Goal: Use online tool/utility: Utilize a website feature to perform a specific function

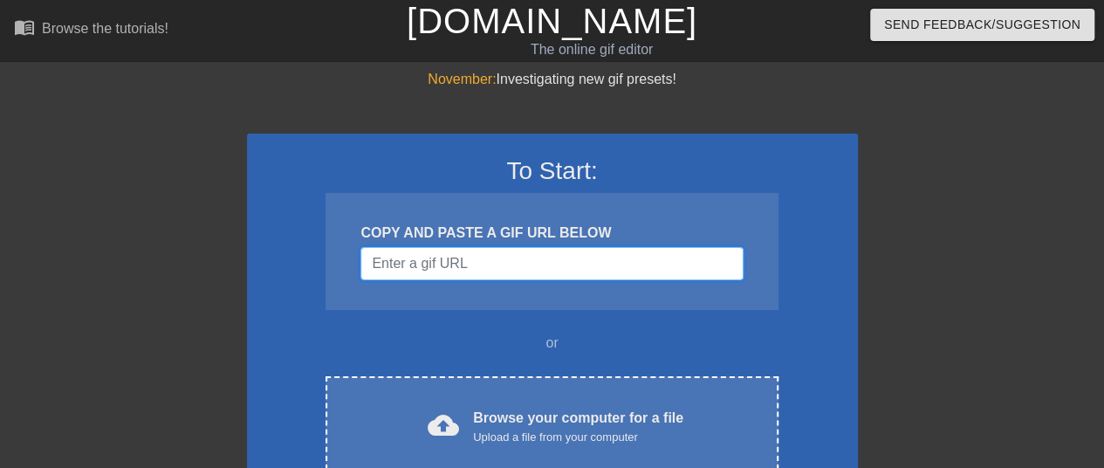
click at [418, 257] on input "Username" at bounding box center [551, 263] width 382 height 33
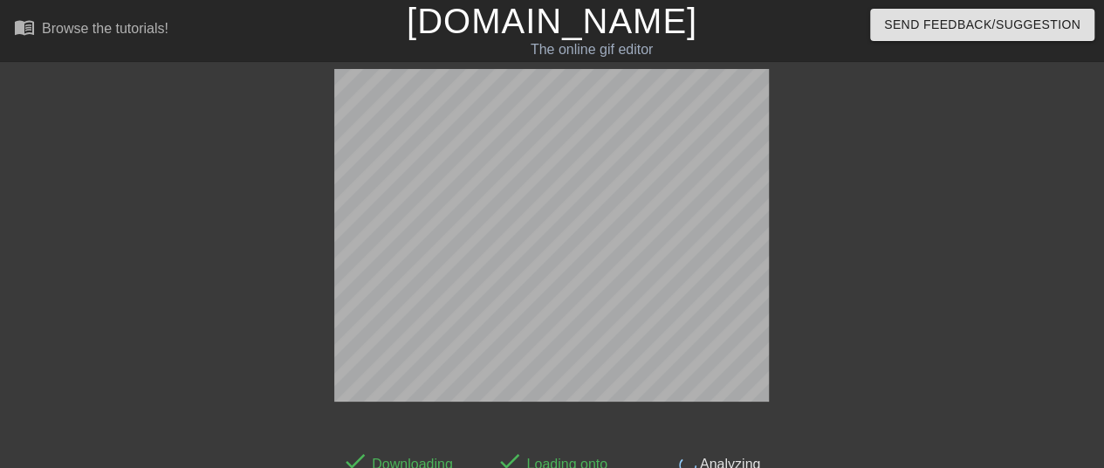
scroll to position [43, 0]
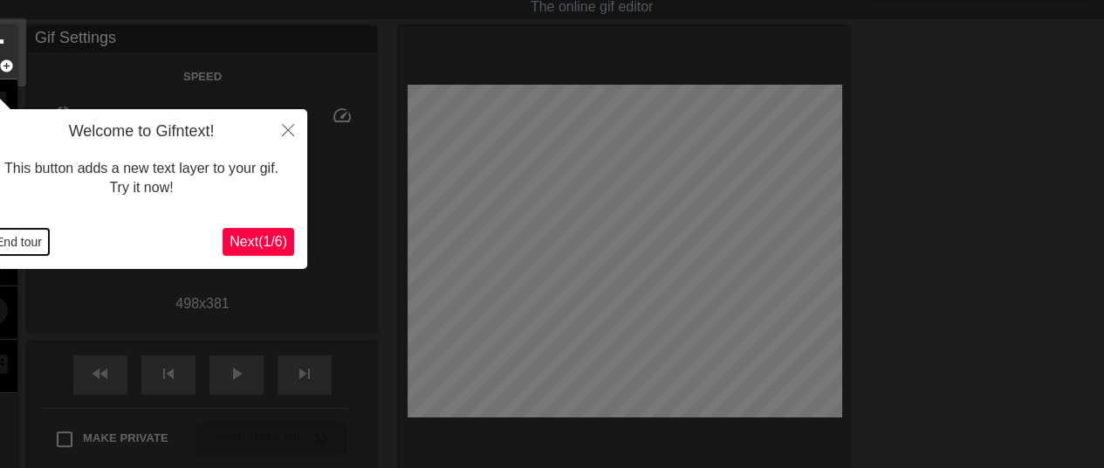
click at [0, 236] on button "End tour" at bounding box center [19, 242] width 60 height 26
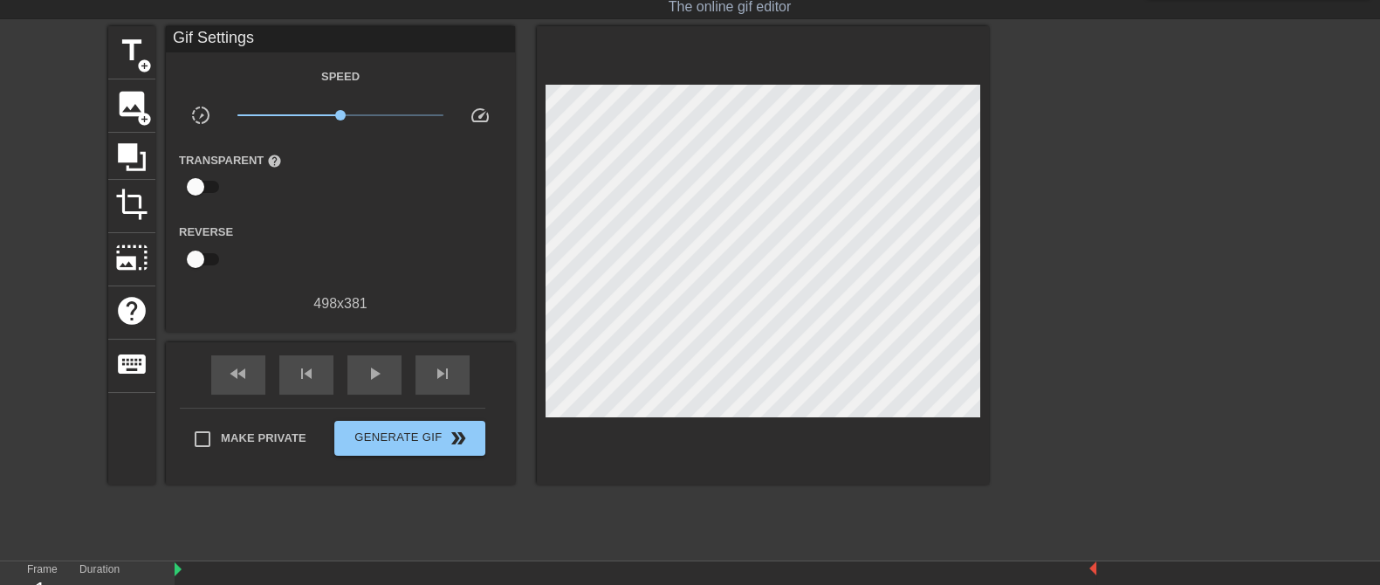
drag, startPoint x: 1111, startPoint y: 0, endPoint x: 348, endPoint y: 521, distance: 923.8
click at [348, 467] on div "title add_circle image add_circle crop photo_size_select_large help keyboard Gi…" at bounding box center [548, 288] width 881 height 524
click at [131, 54] on span "title" at bounding box center [131, 50] width 33 height 33
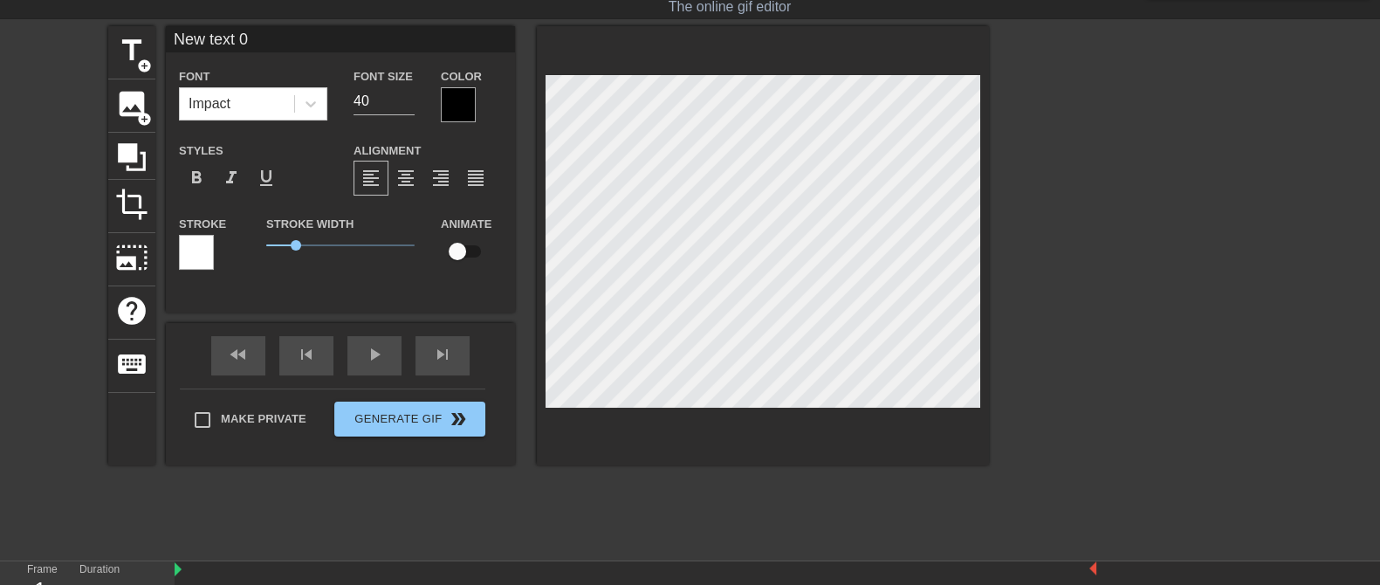
scroll to position [2, 2]
type input "F"
type textarea "Fi"
type input "Fin"
type textarea "Fin"
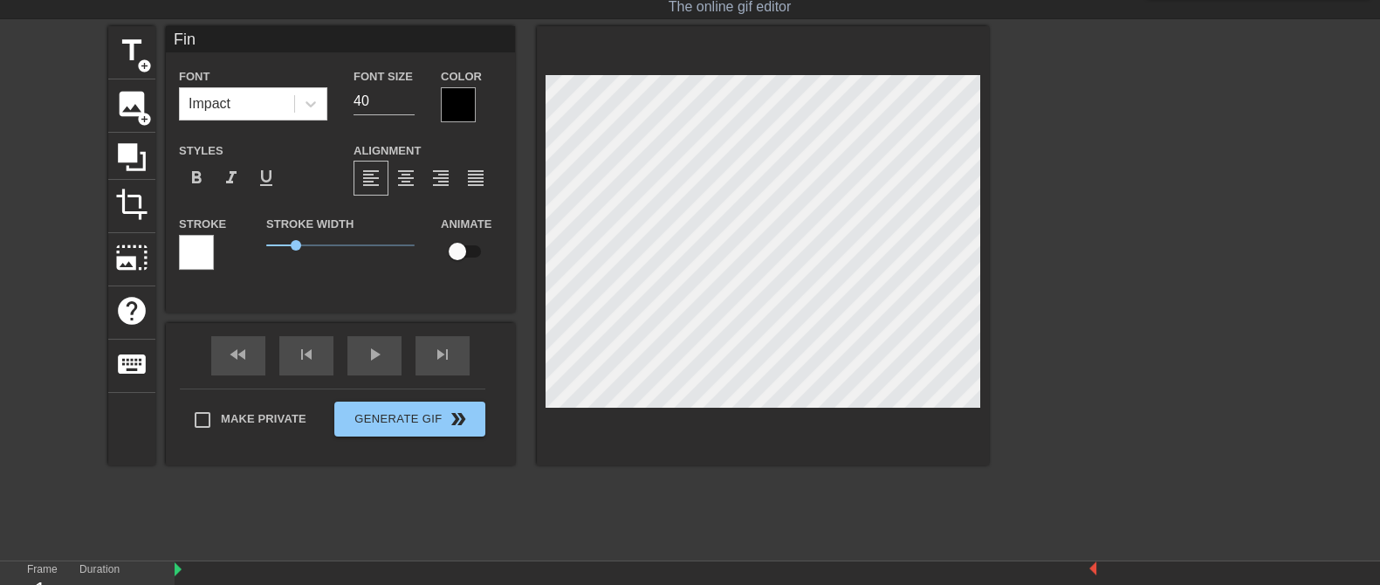
type input "[PERSON_NAME]"
type textarea "[PERSON_NAME]"
type input "Finna"
type textarea "Finna"
type input "[PERSON_NAME]"
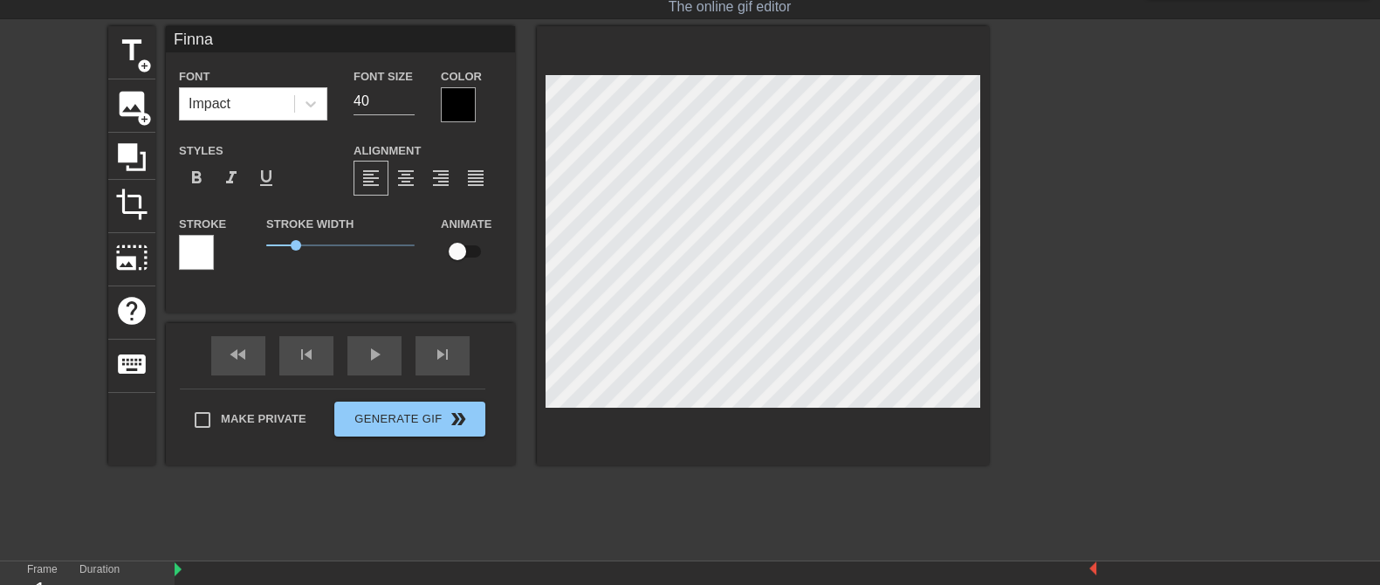
type textarea "[PERSON_NAME]"
click at [470, 102] on div at bounding box center [458, 104] width 35 height 35
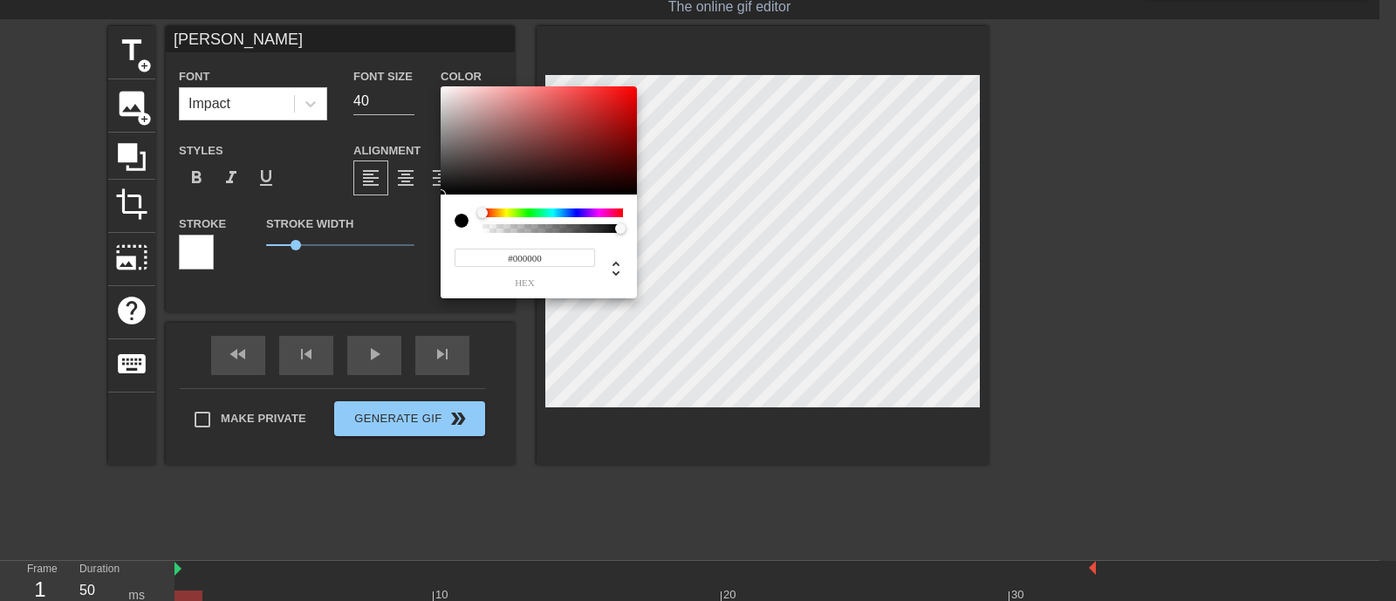
click at [546, 268] on div "#000000 hex" at bounding box center [525, 267] width 141 height 41
click at [546, 257] on input "#000000" at bounding box center [525, 258] width 141 height 18
paste input "B3041"
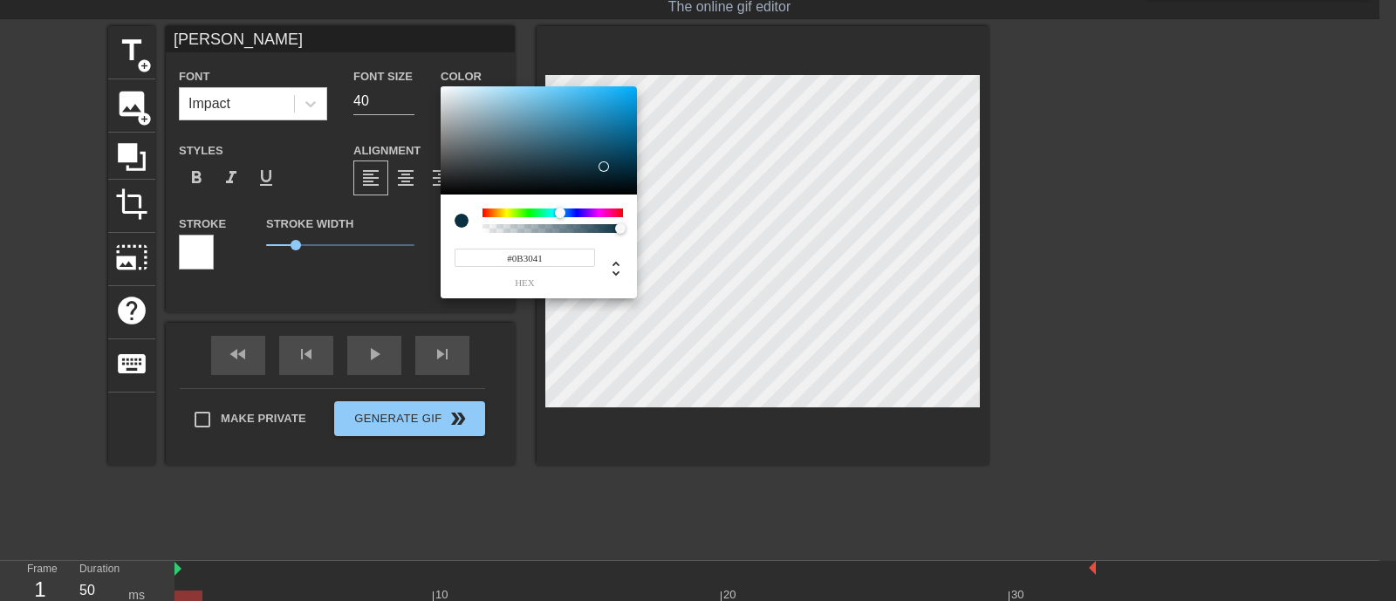
type input "#0B3041"
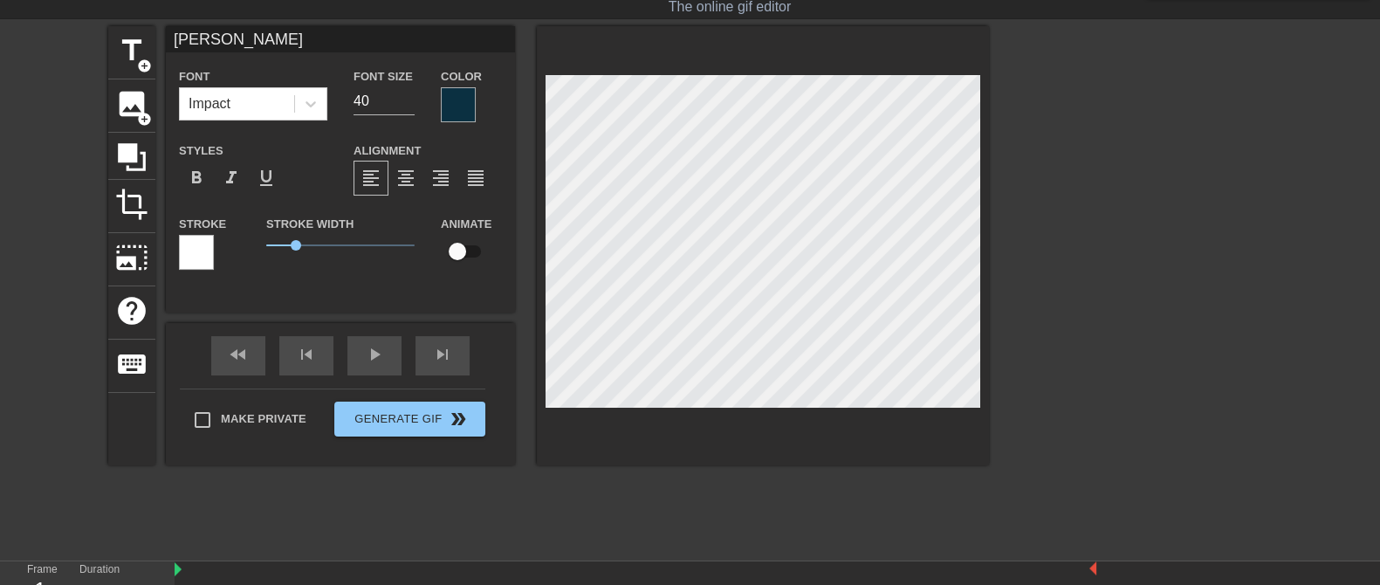
click at [203, 245] on div at bounding box center [196, 252] width 35 height 35
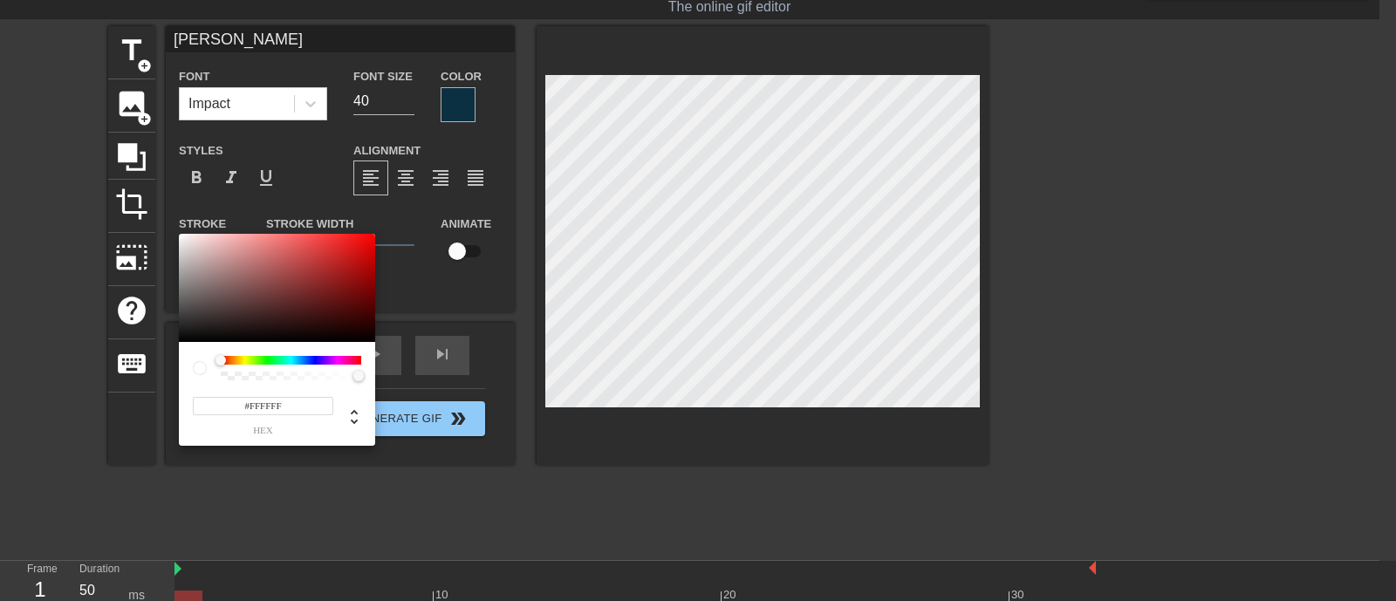
click at [292, 408] on input "#FFFFFF" at bounding box center [263, 406] width 141 height 18
paste input "3B7D23"
type input "#3B7D23"
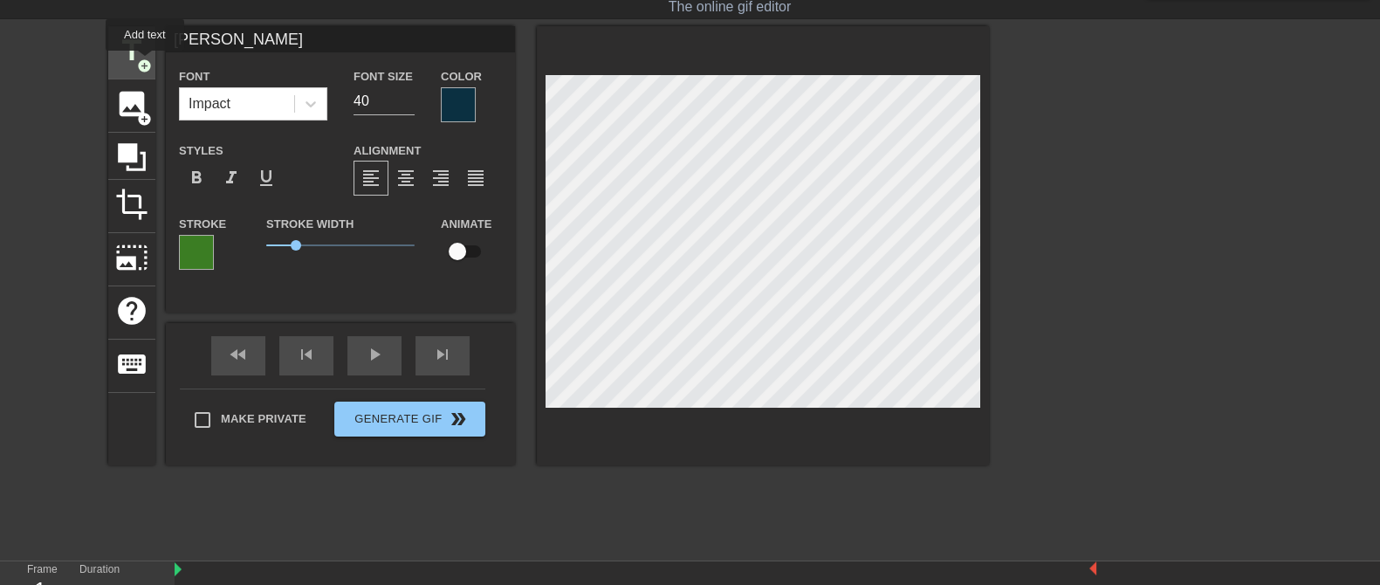
click at [136, 52] on span "title" at bounding box center [131, 50] width 33 height 33
type input "C"
type textarea "C"
type input "Ch"
type textarea "Ch"
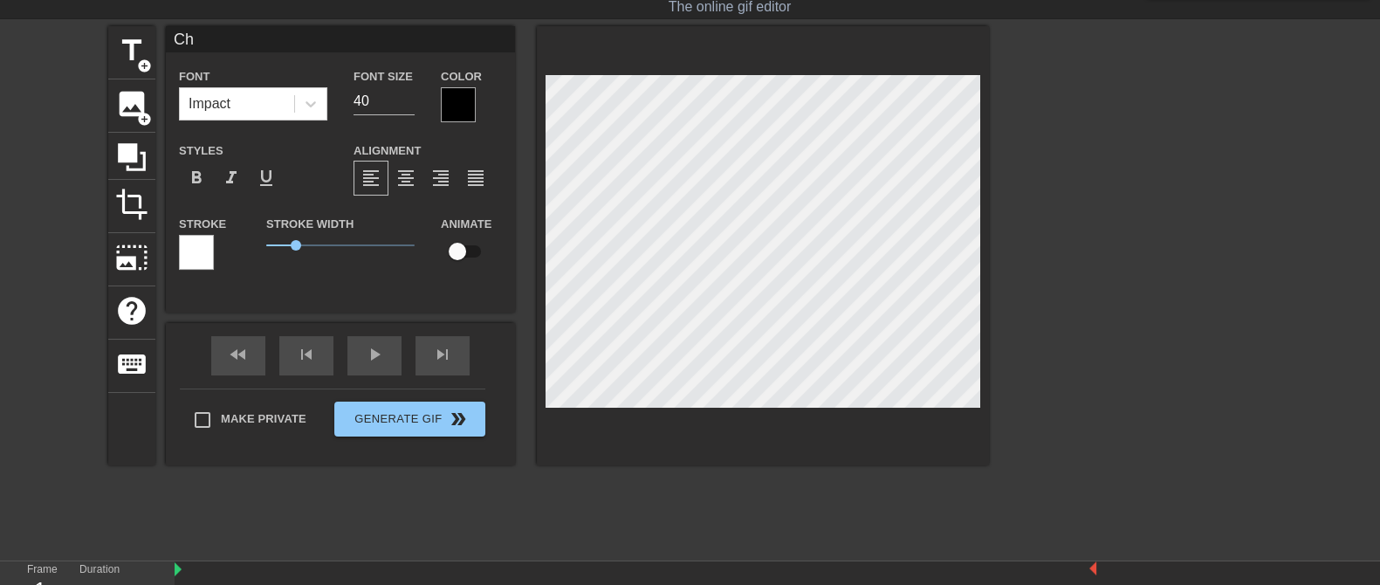
type input "Cha"
type textarea "Cha"
type input "[PERSON_NAME]"
type textarea "[PERSON_NAME]"
type input "[PERSON_NAME]"
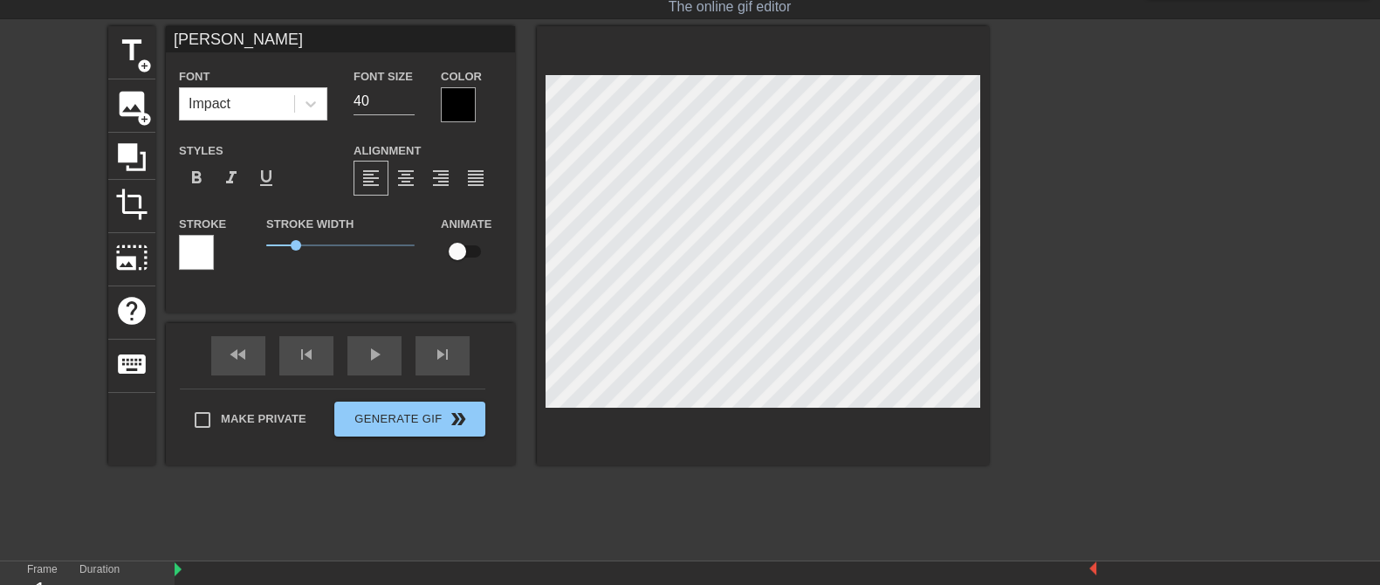
type textarea "[PERSON_NAME]"
type input "Change"
type textarea "Change"
type input "Changel"
type textarea "Changel"
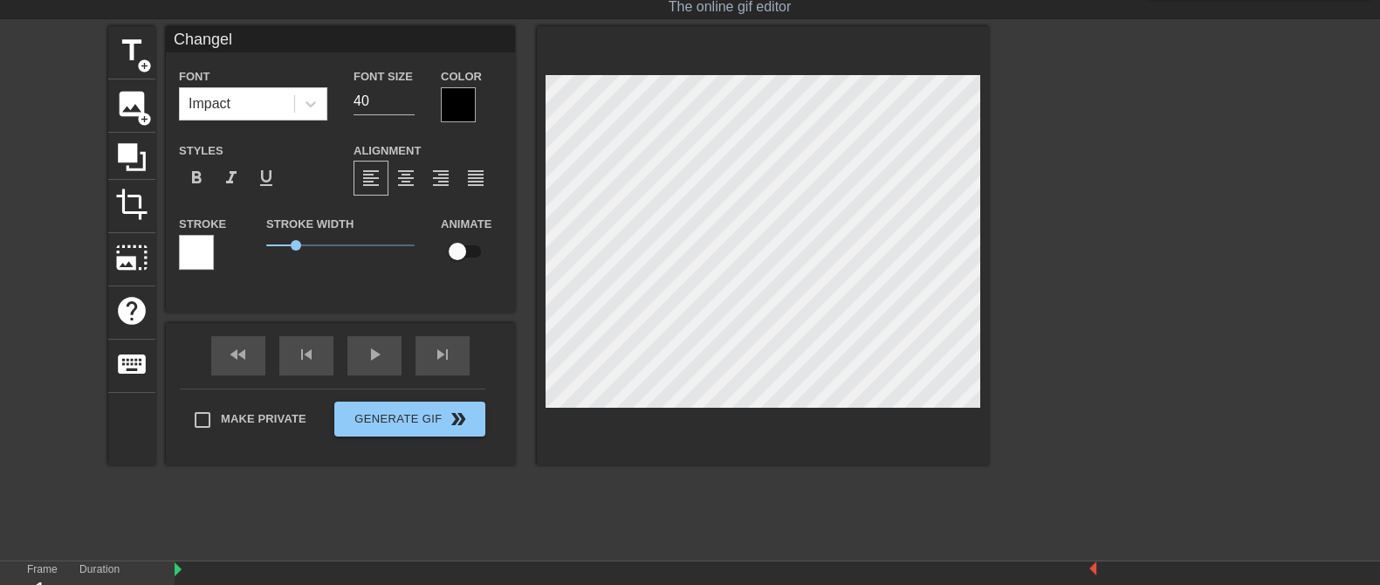
type input "Changeli"
type textarea "Changeli"
type input "Changelin"
type textarea "Changelin"
type input "Changeline"
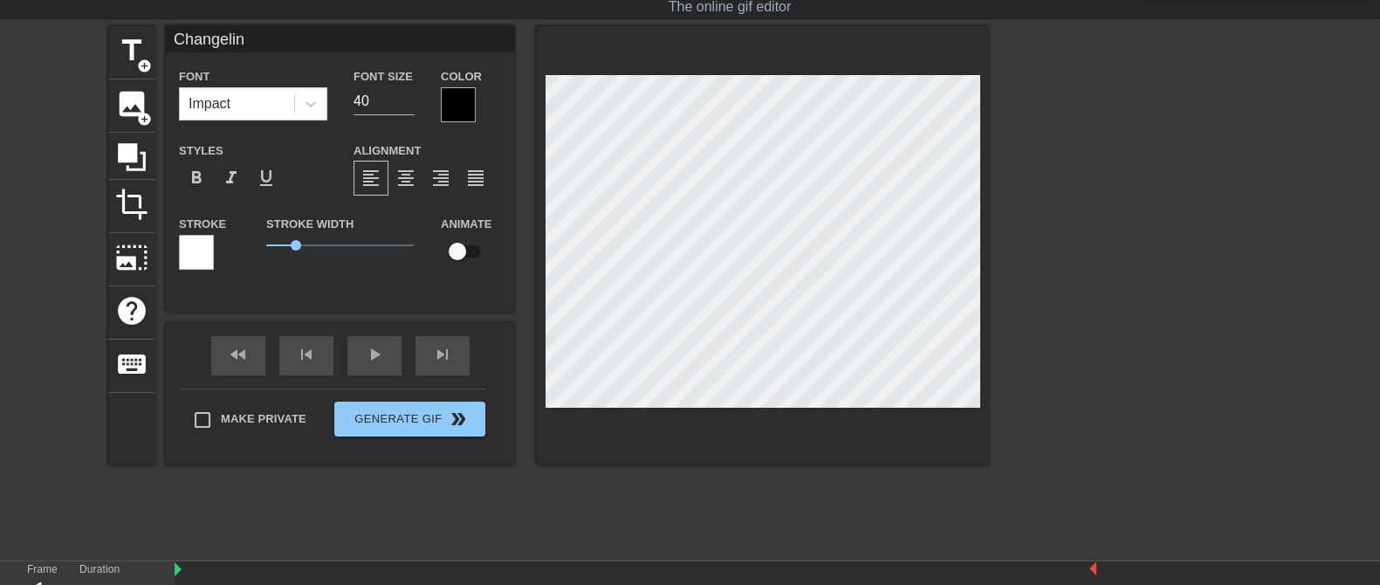
type textarea "Changeline"
type input "Changeling"
type textarea "Changeling"
click at [460, 106] on div at bounding box center [458, 104] width 35 height 35
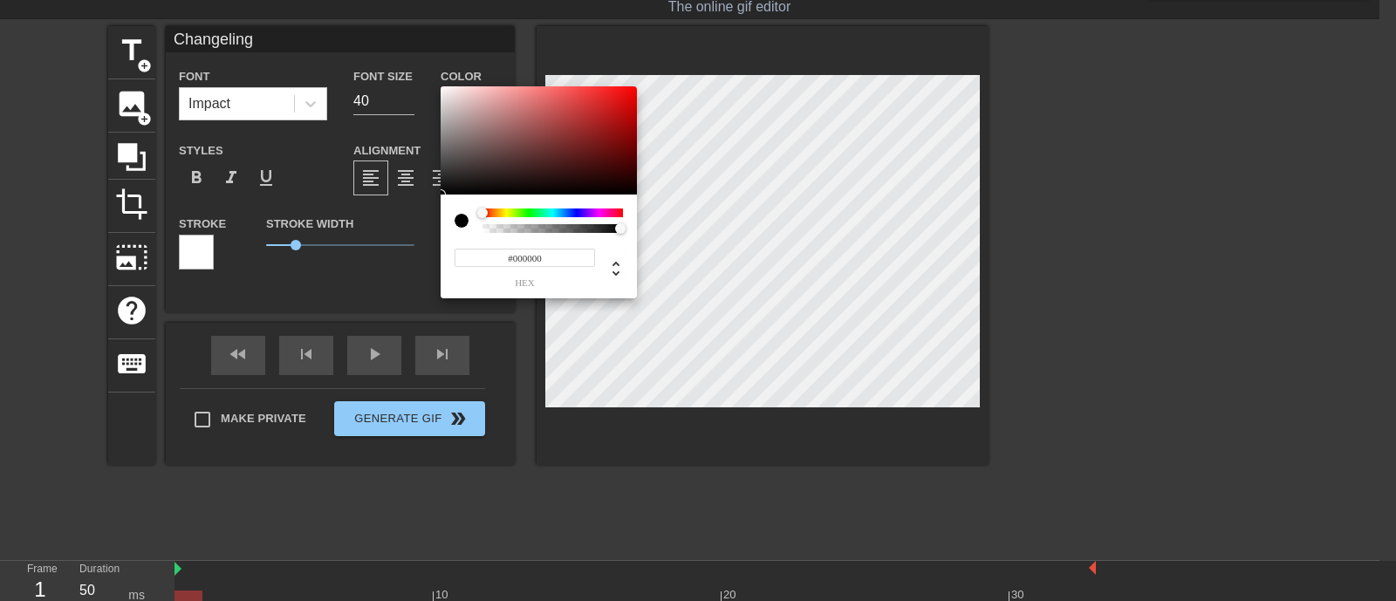
click at [559, 244] on div "#000000 hex" at bounding box center [539, 260] width 168 height 55
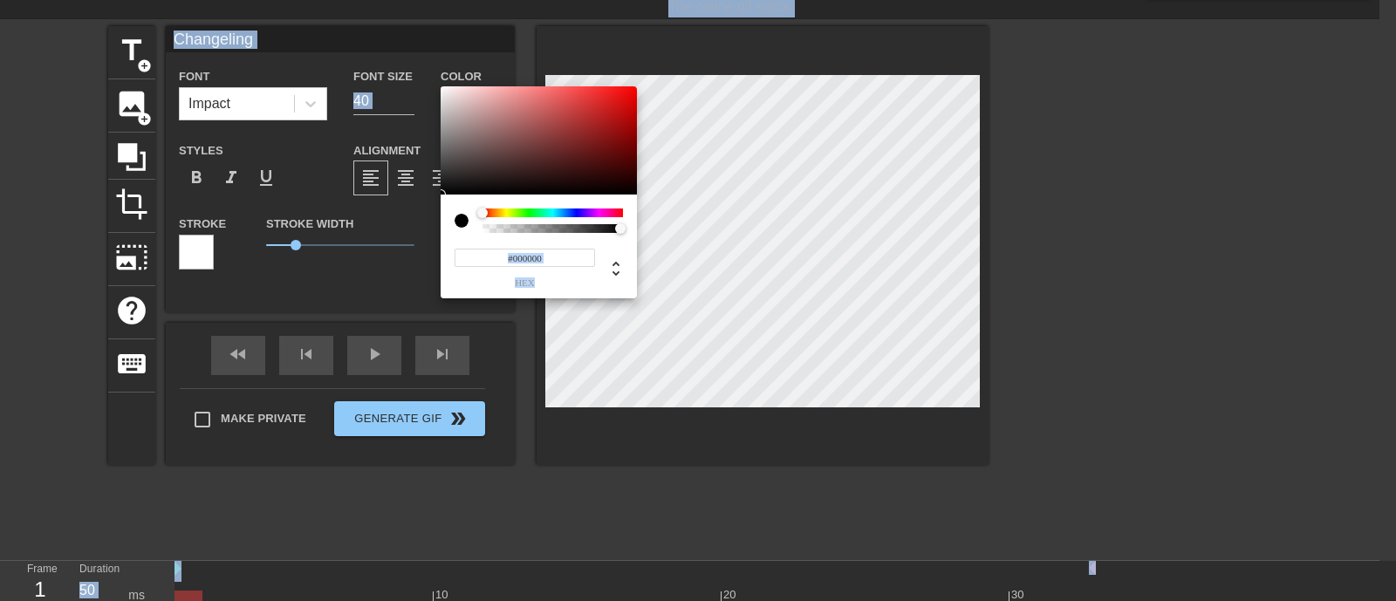
click at [559, 259] on input "#000000" at bounding box center [525, 258] width 141 height 18
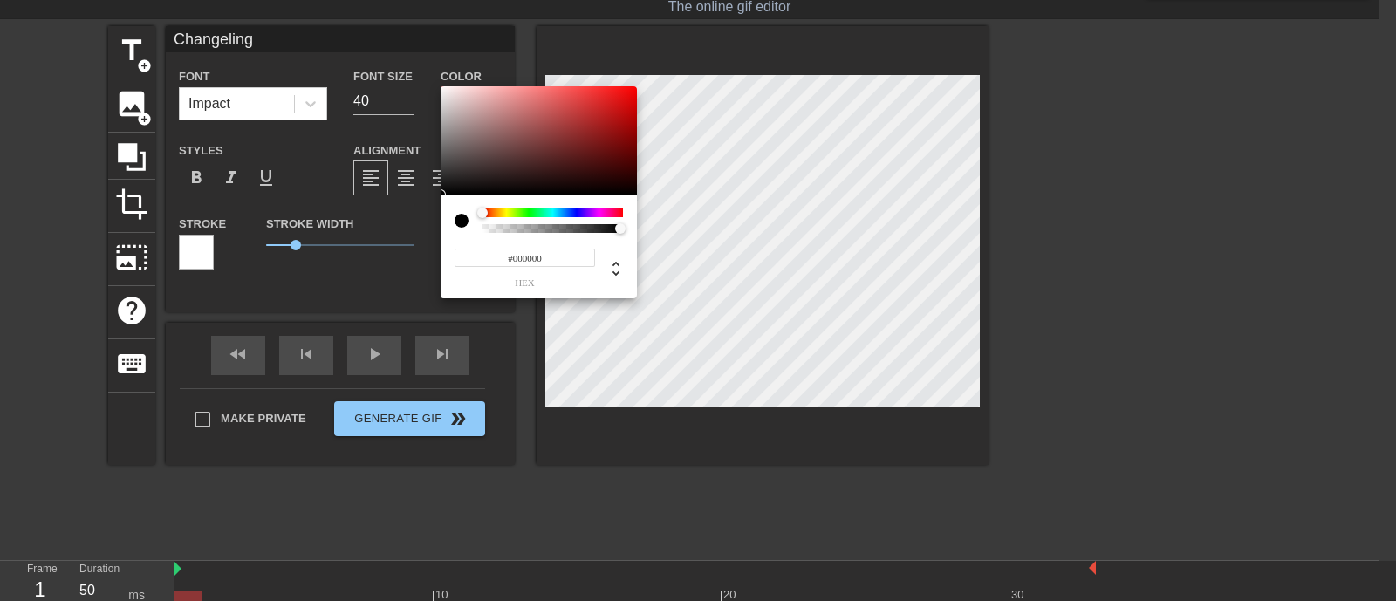
paste input "7F7F7F"
type input "#7F7F7F"
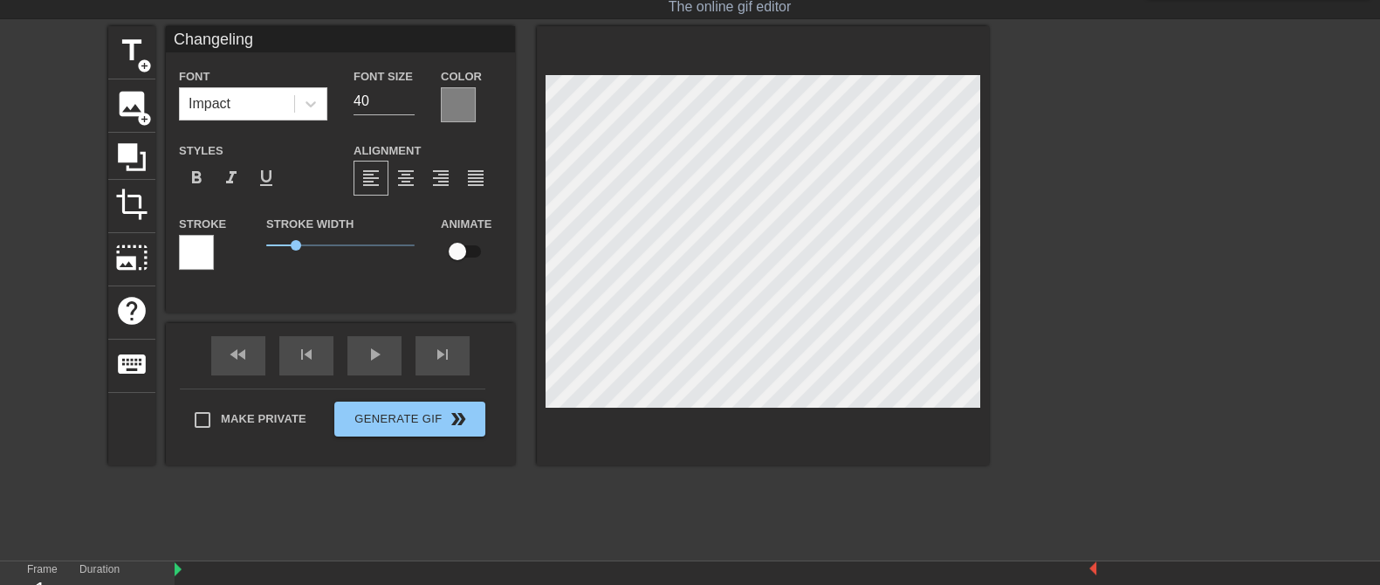
click at [209, 246] on div at bounding box center [196, 252] width 35 height 35
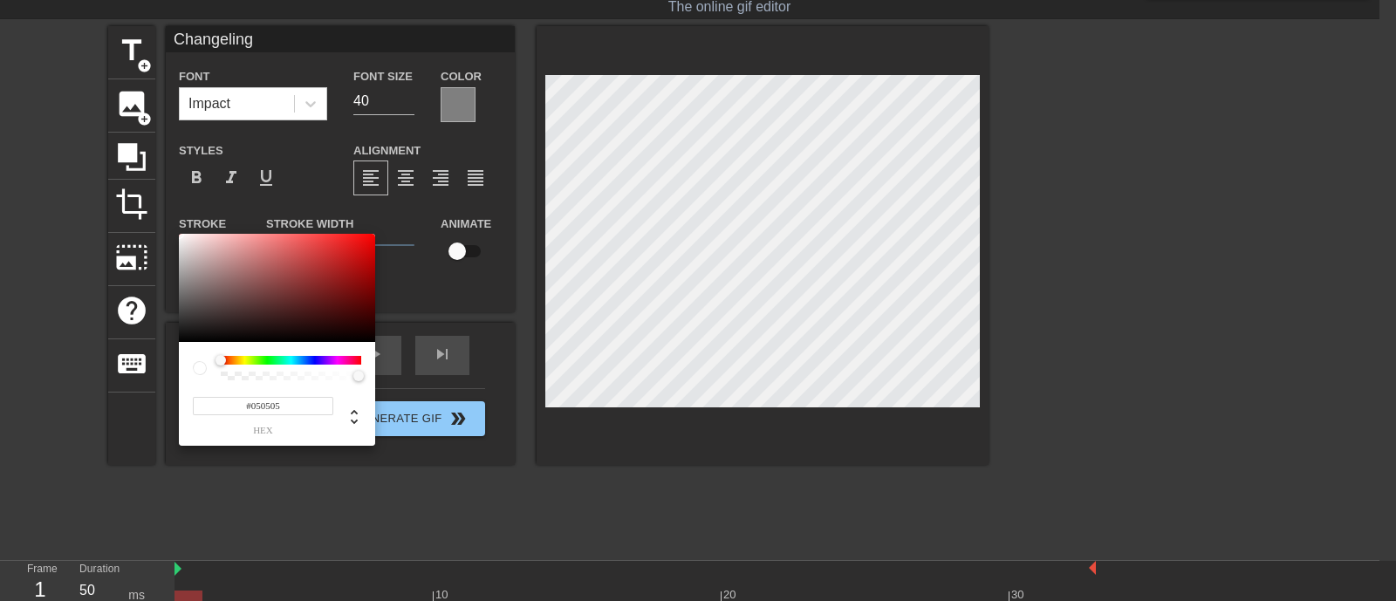
type input "#000000"
drag, startPoint x: 297, startPoint y: 283, endPoint x: 645, endPoint y: 477, distance: 399.0
click at [0, 422] on div "#000000 hex" at bounding box center [698, 300] width 1396 height 601
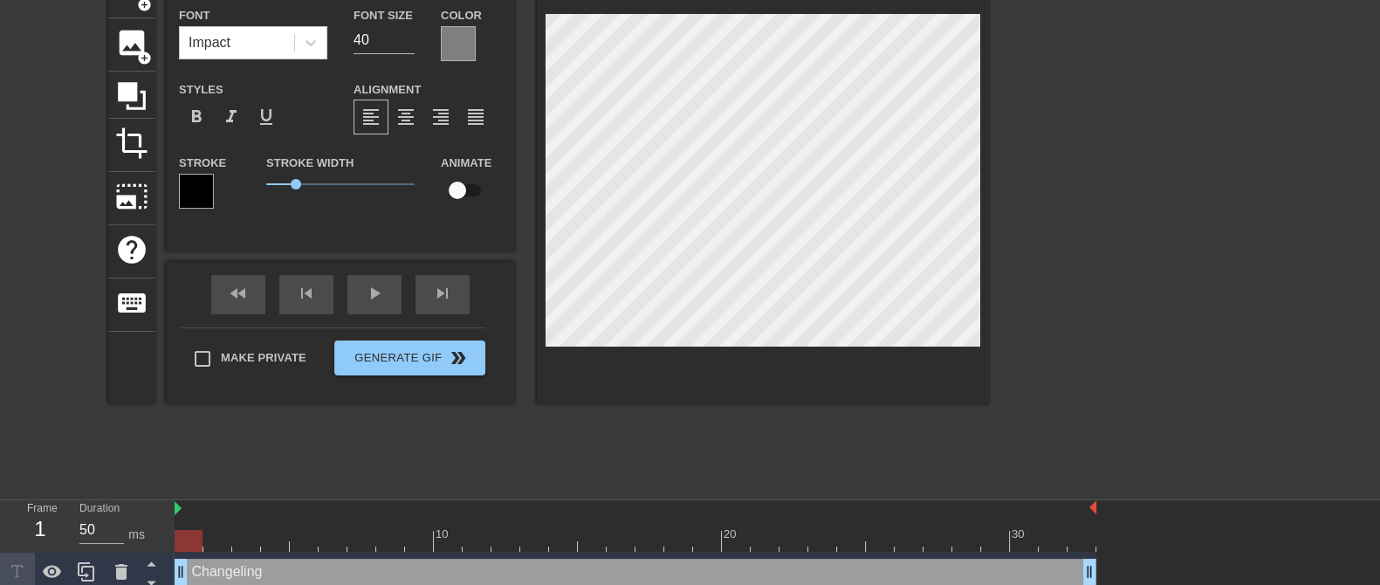
scroll to position [153, 0]
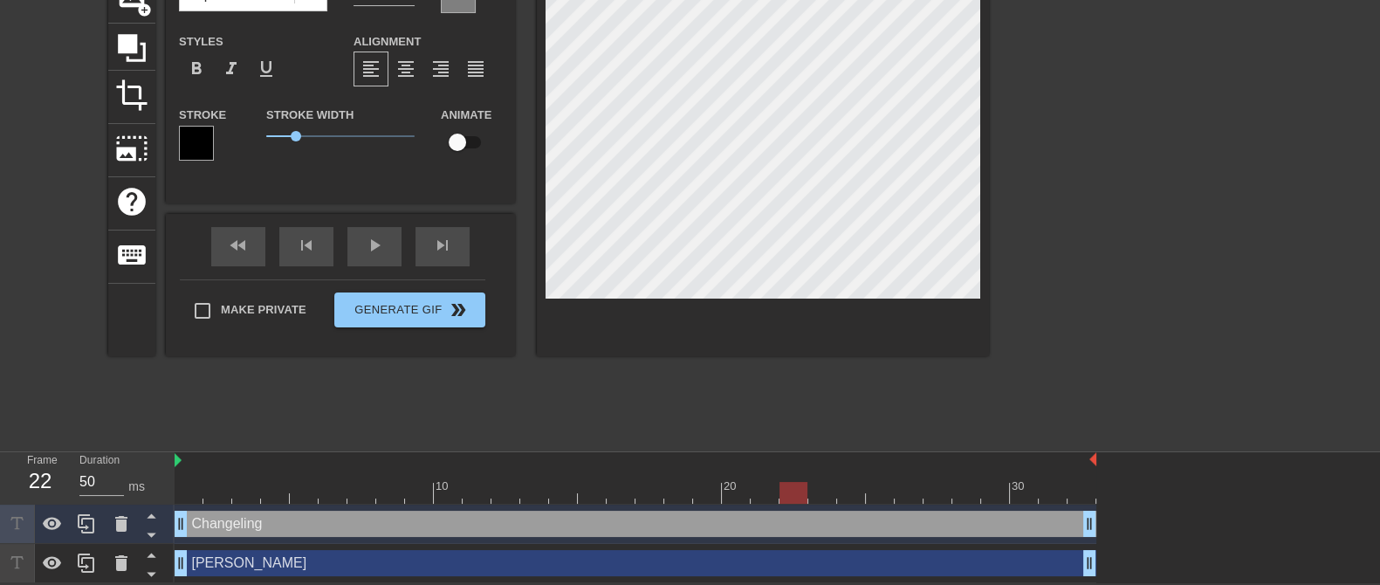
drag, startPoint x: 188, startPoint y: 494, endPoint x: 913, endPoint y: 523, distance: 725.9
click at [793, 467] on div at bounding box center [793, 493] width 28 height 22
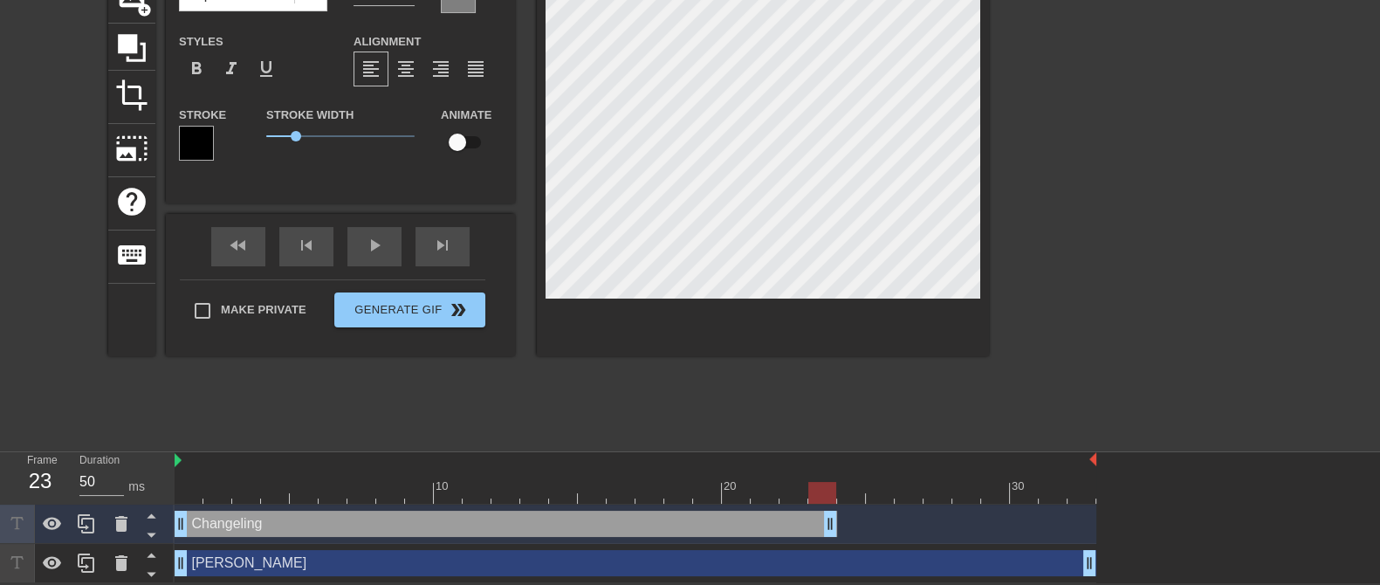
drag, startPoint x: 1088, startPoint y: 525, endPoint x: 837, endPoint y: 525, distance: 251.4
click at [837, 467] on div "Changeling drag_handle drag_handle" at bounding box center [636, 524] width 922 height 26
click at [387, 248] on div "play_arrow" at bounding box center [374, 246] width 54 height 39
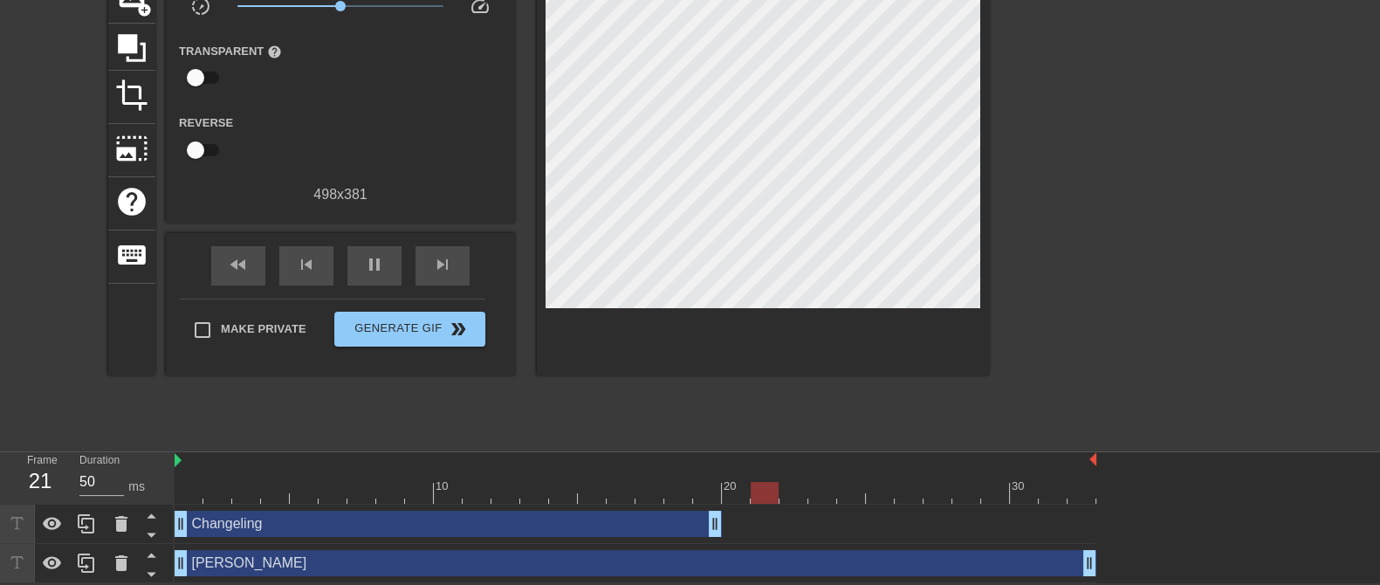
drag, startPoint x: 828, startPoint y: 520, endPoint x: 718, endPoint y: 526, distance: 110.1
drag, startPoint x: 719, startPoint y: 526, endPoint x: 663, endPoint y: 532, distance: 56.1
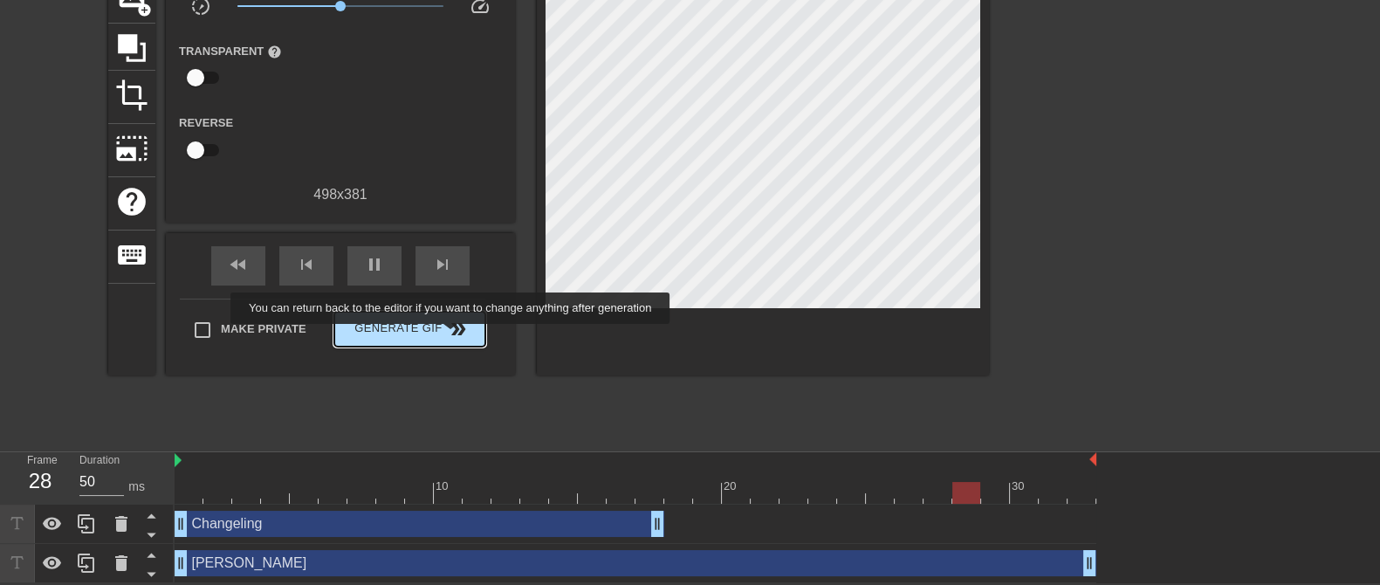
click at [451, 336] on span "double_arrow" at bounding box center [458, 329] width 21 height 21
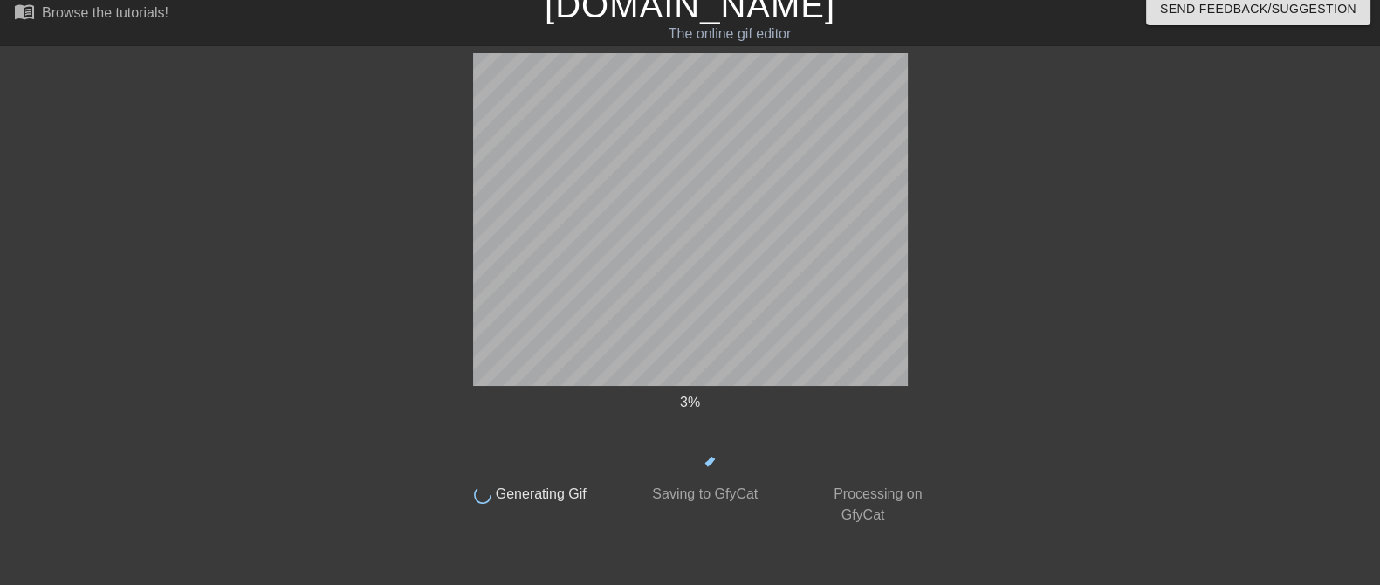
scroll to position [16, 0]
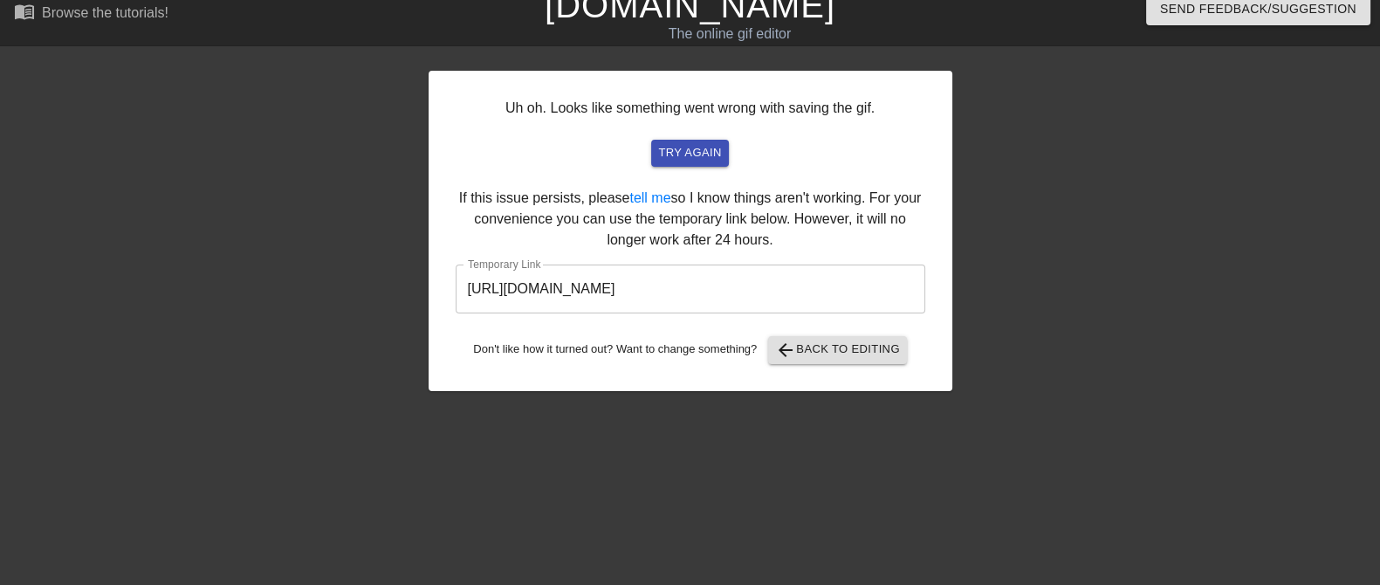
click at [779, 293] on input "[URL][DOMAIN_NAME]" at bounding box center [691, 288] width 470 height 49
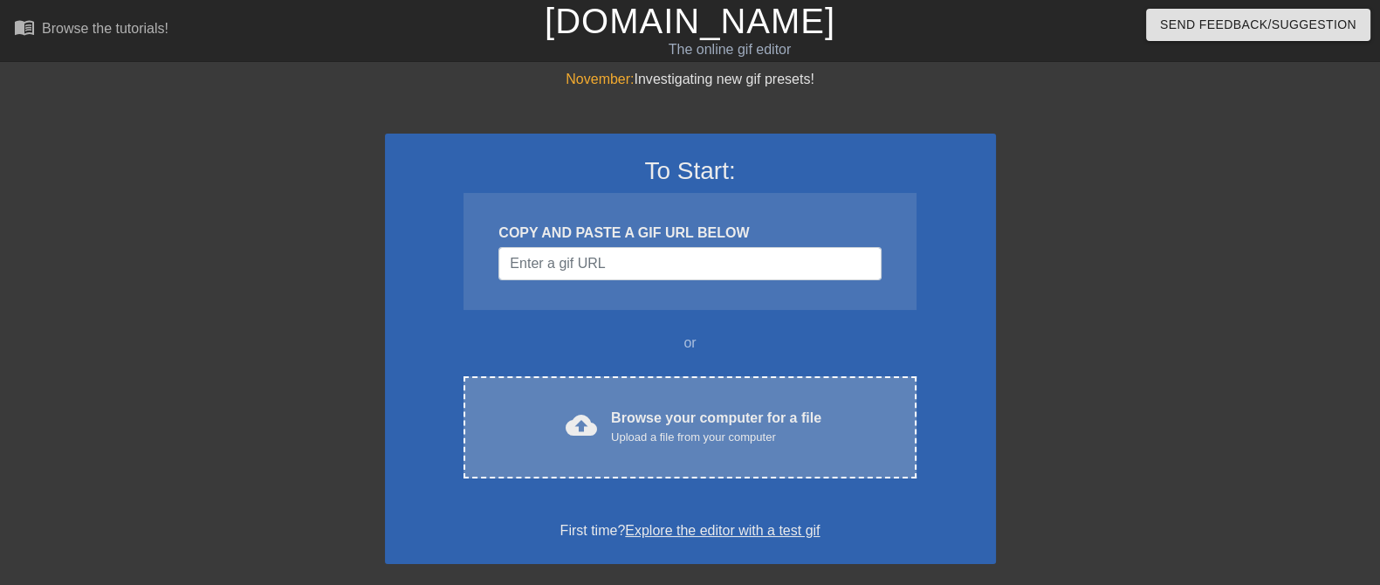
click at [683, 377] on div "cloud_upload Browse your computer for a file Upload a file from your computer C…" at bounding box center [689, 427] width 452 height 102
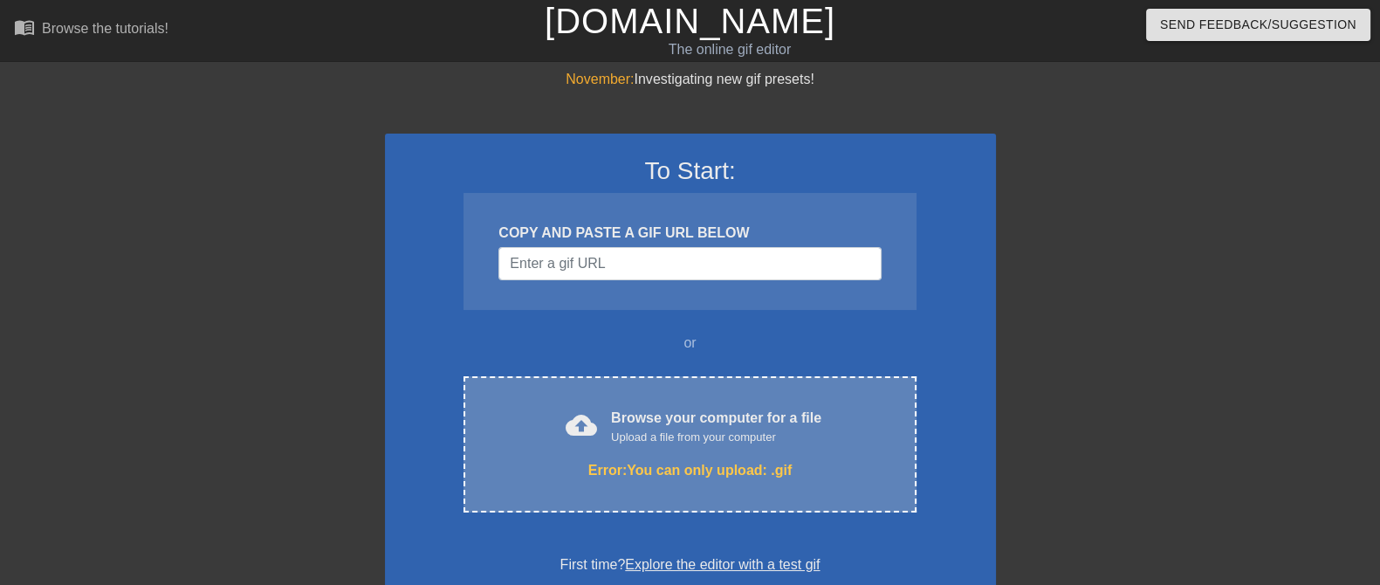
click at [622, 435] on div "Upload a file from your computer" at bounding box center [716, 437] width 210 height 17
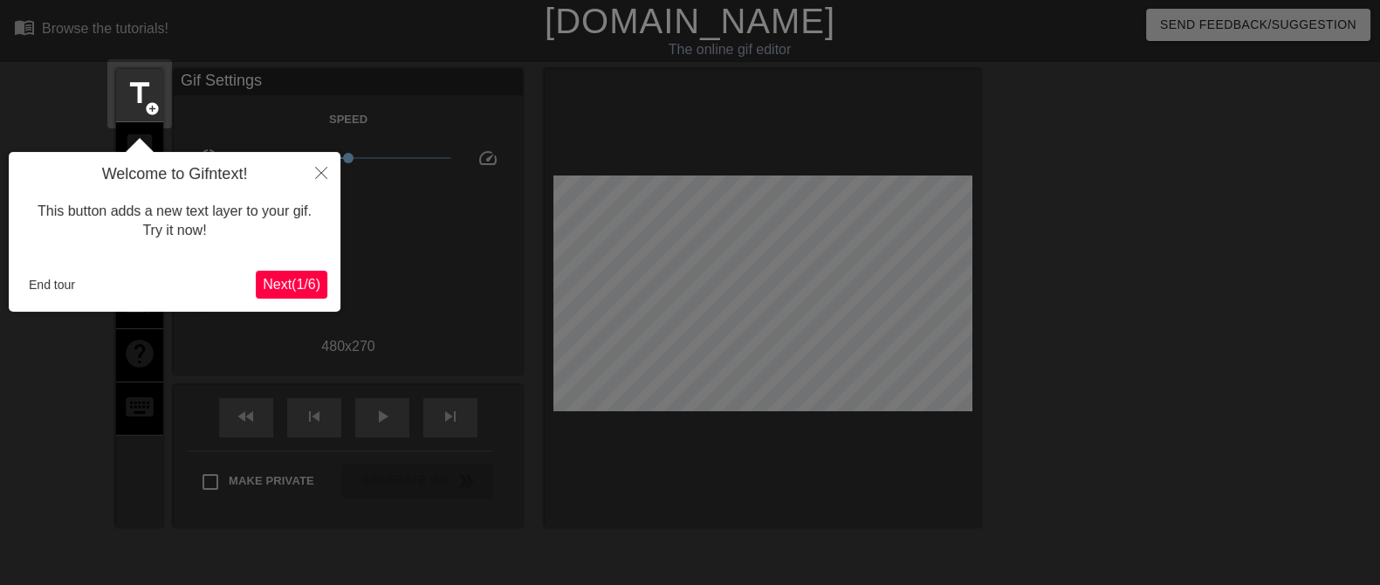
scroll to position [43, 0]
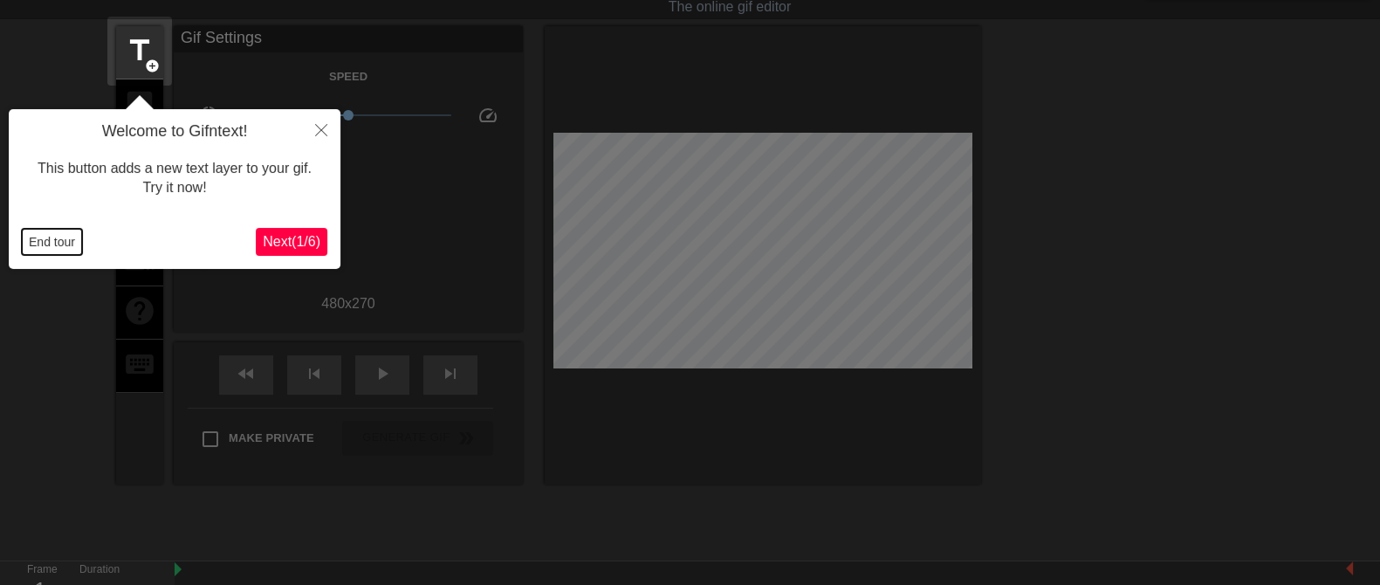
drag, startPoint x: 39, startPoint y: 244, endPoint x: 70, endPoint y: 221, distance: 38.6
click at [39, 244] on button "End tour" at bounding box center [52, 242] width 60 height 26
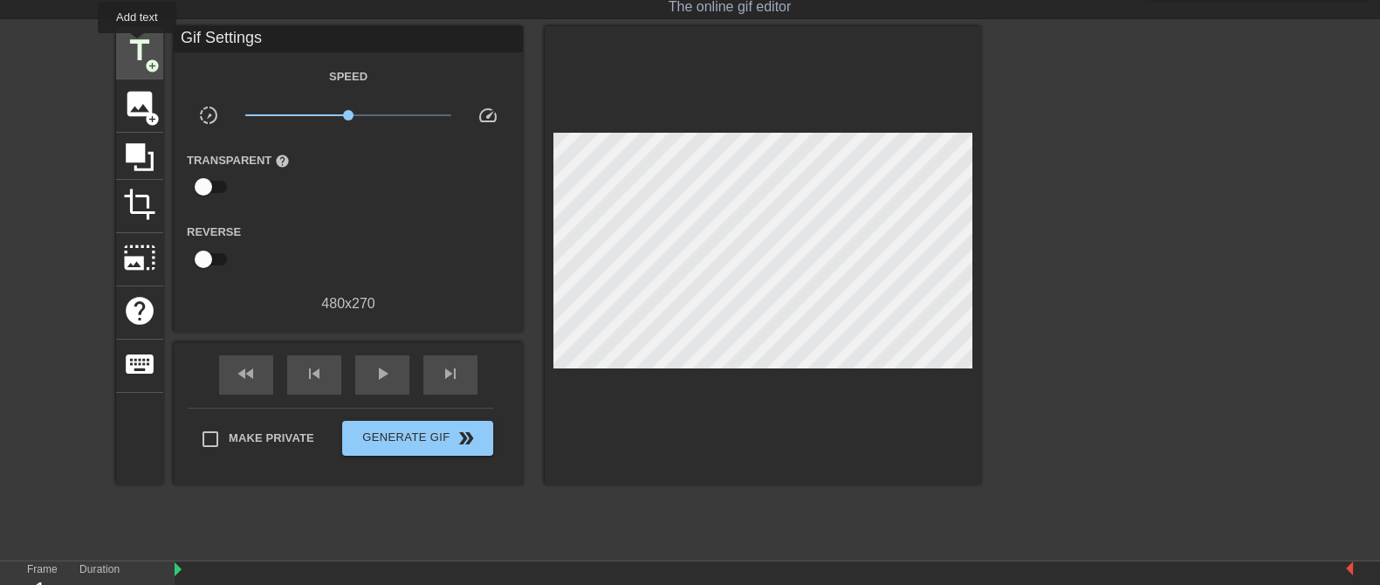
click at [138, 45] on span "title" at bounding box center [139, 50] width 33 height 33
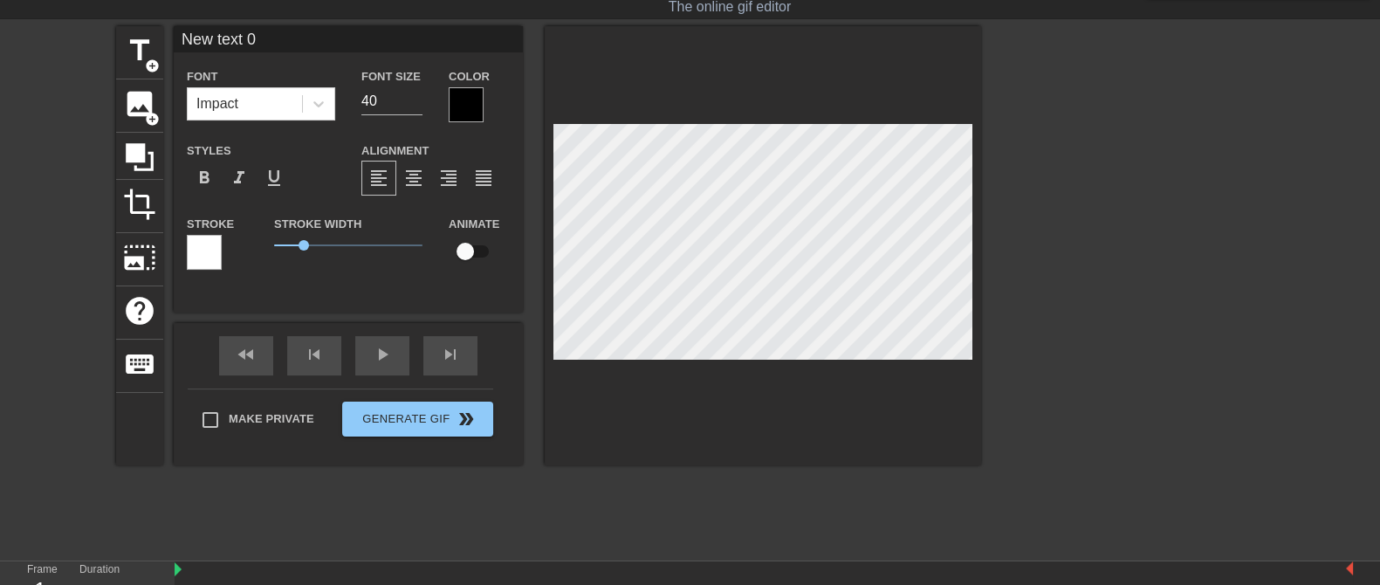
scroll to position [2, 2]
type input "N"
type textarea "N"
type input "No"
type textarea "No"
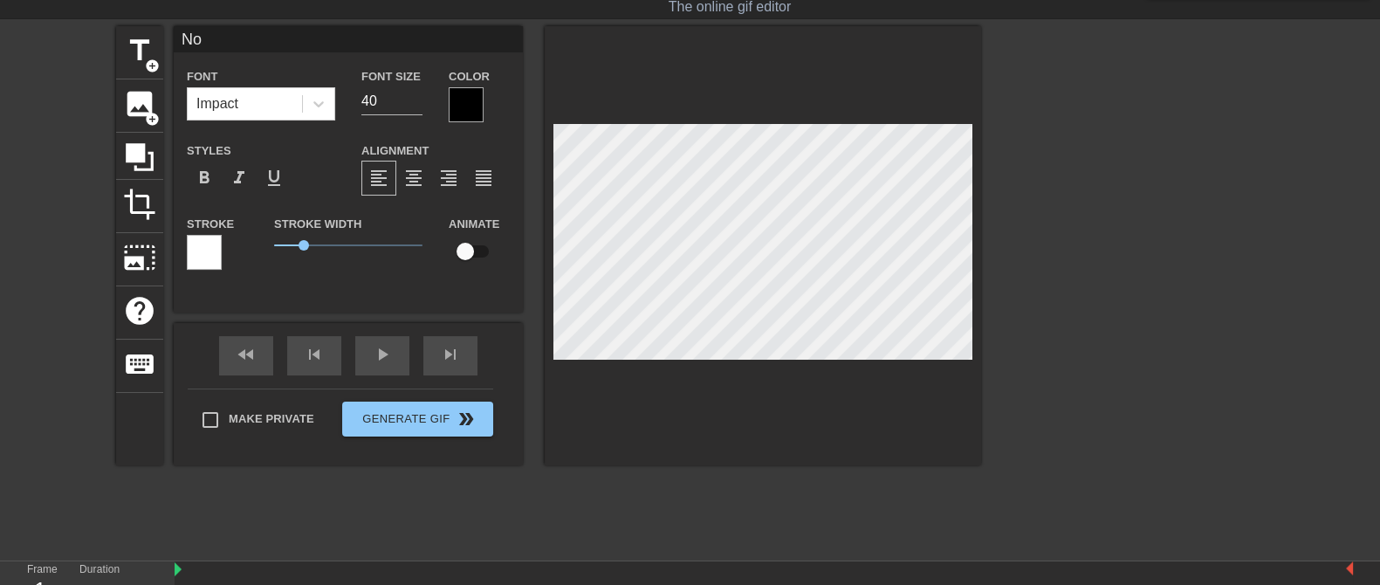
type input "N"
type textarea "N"
type input "NO"
type textarea "NO"
type input "NO"
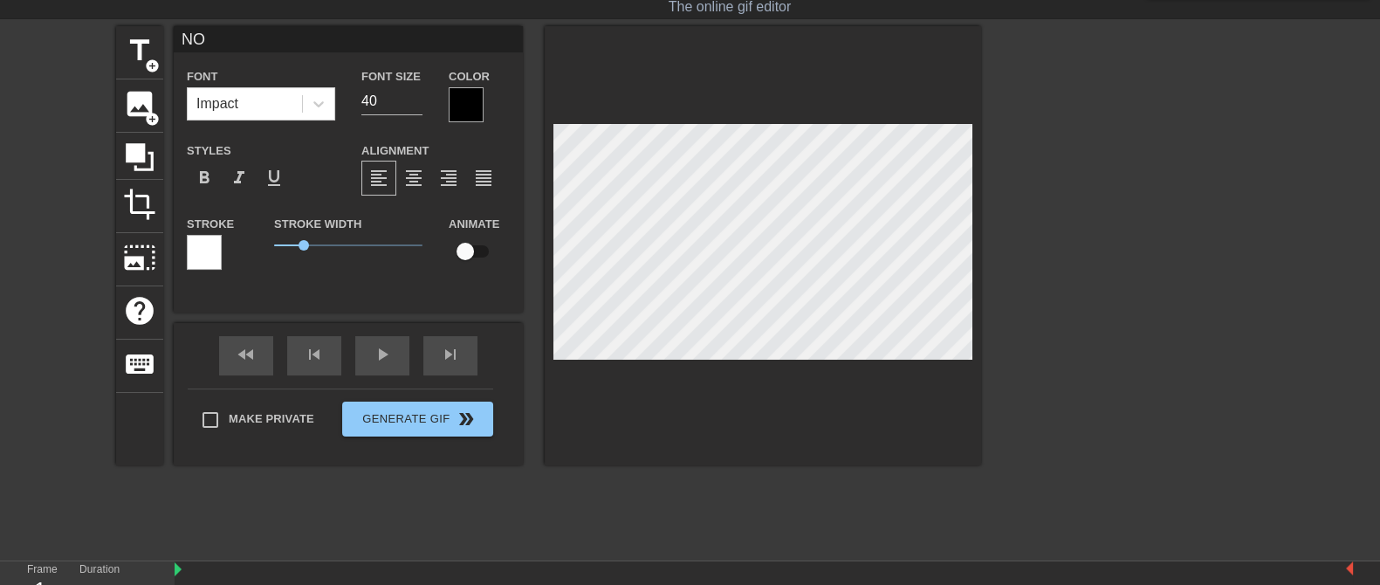
type textarea "NO"
type input "NOV"
type textarea "NO V"
type input "NOVA"
type textarea "NO VA"
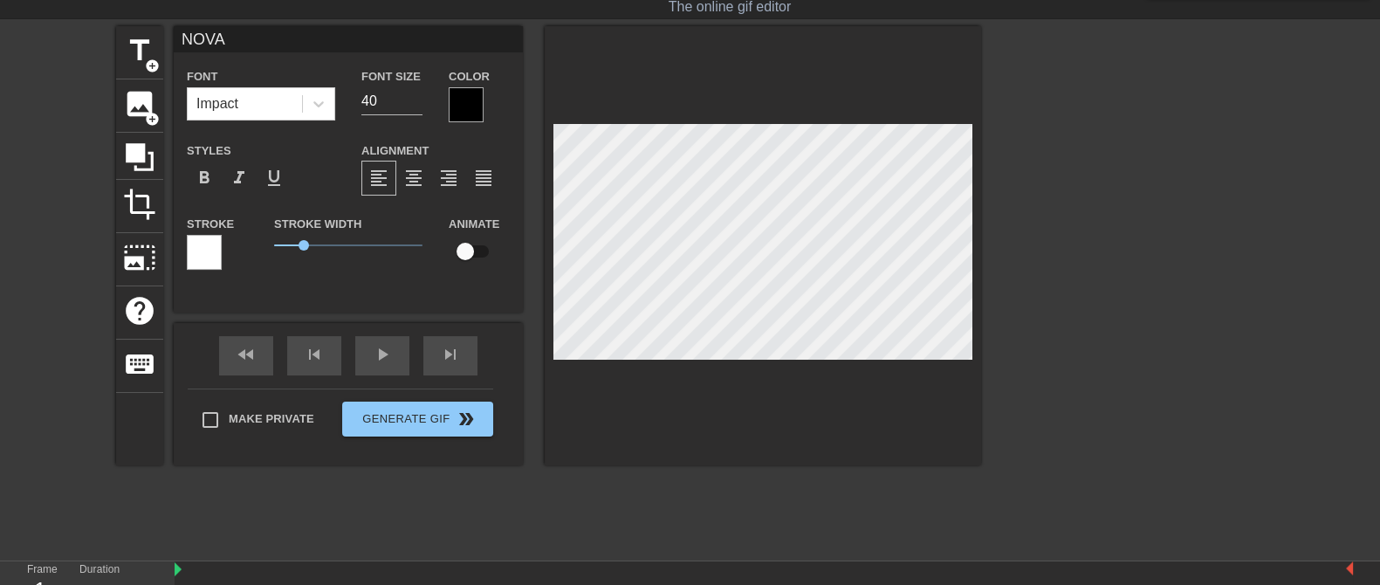
type input "NOVAC"
type textarea "NO VAC"
type input "NOVACA"
type textarea "NO VACA"
type input "NOVACAN"
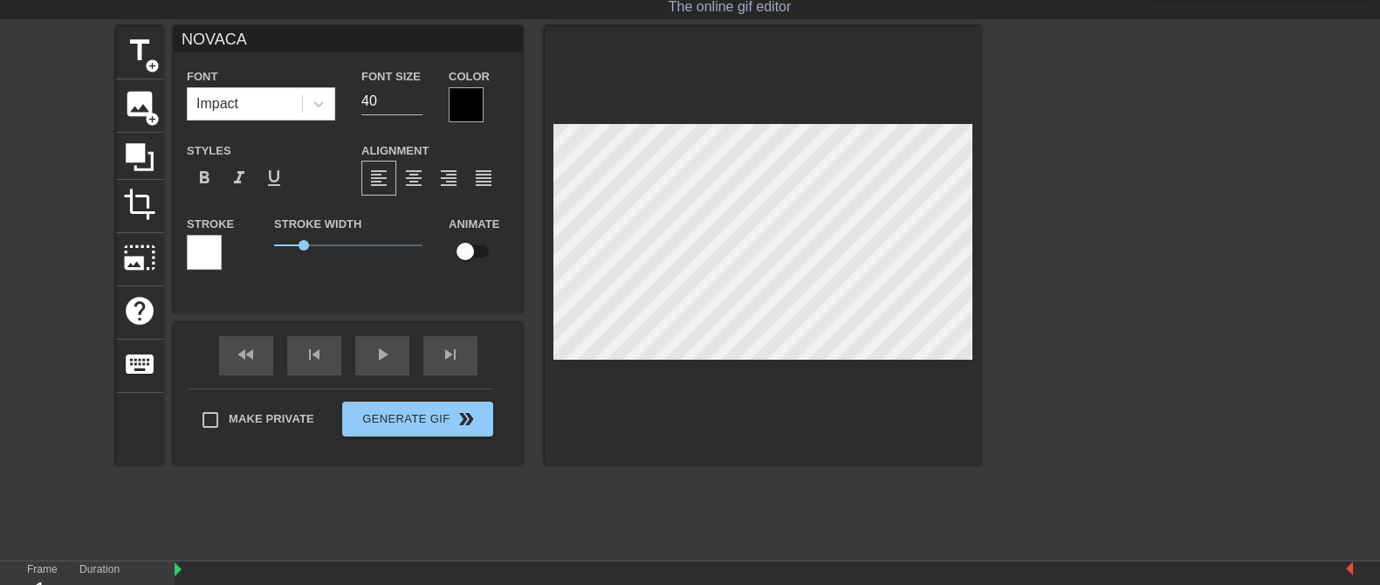
type textarea "NO VACAN"
type input "NOVACANY"
type textarea "NO VACANY"
type input "NOVACAN"
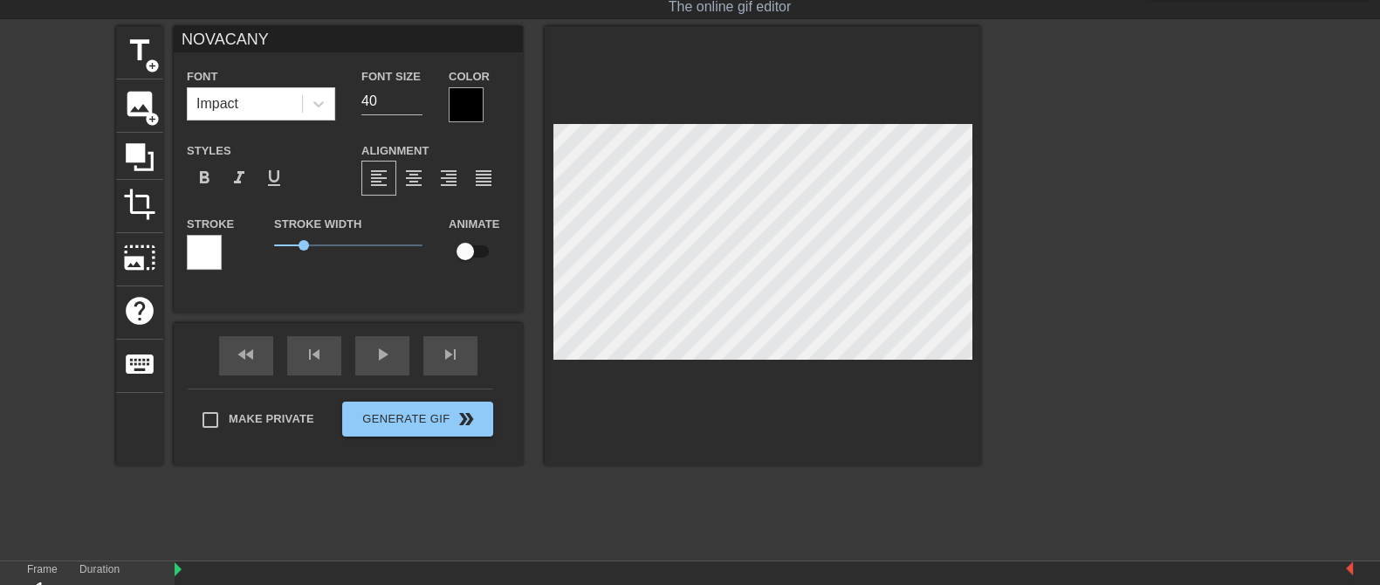
type textarea "NO VACAN"
type input "NOVACA"
type textarea "NO VACA"
type input "NOVAC"
type textarea "NO VAC"
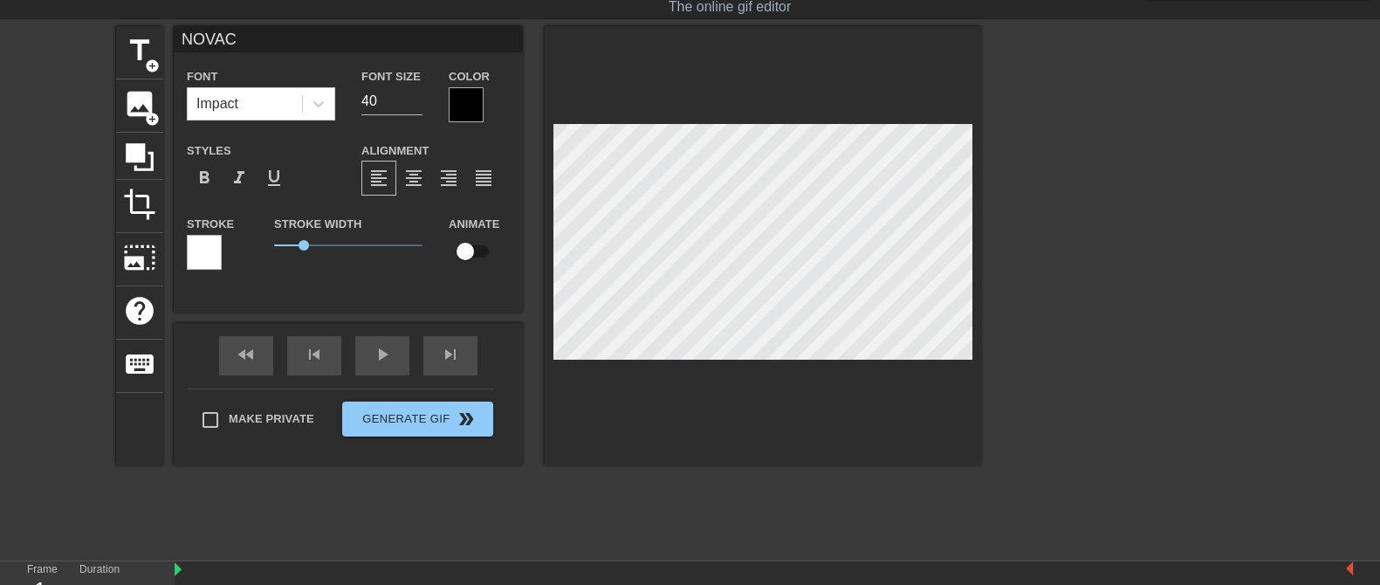
type input "NOVACA"
type textarea "NO VACA"
type input "NOVACAN"
type textarea "NO VACAN"
type input "NOVACANC"
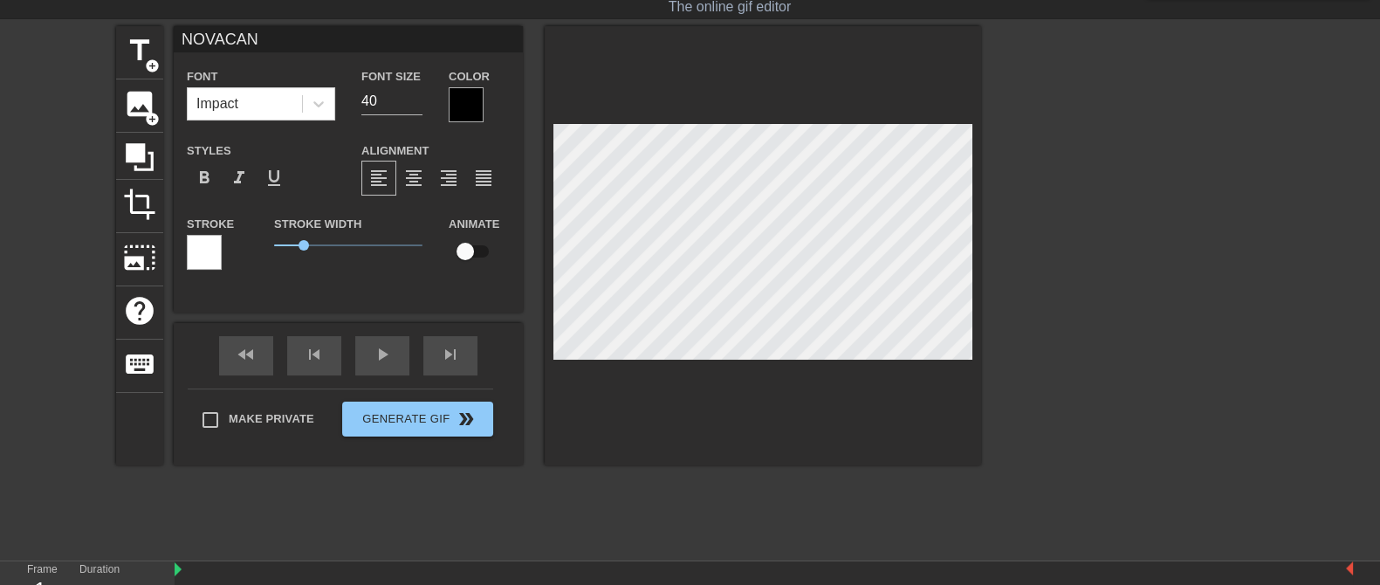
type textarea "NO VACANC"
type input "NOVACANCY"
type textarea "NO VACANCY"
click at [423, 175] on span "format_align_center" at bounding box center [413, 178] width 21 height 21
click at [312, 98] on icon at bounding box center [318, 103] width 17 height 17
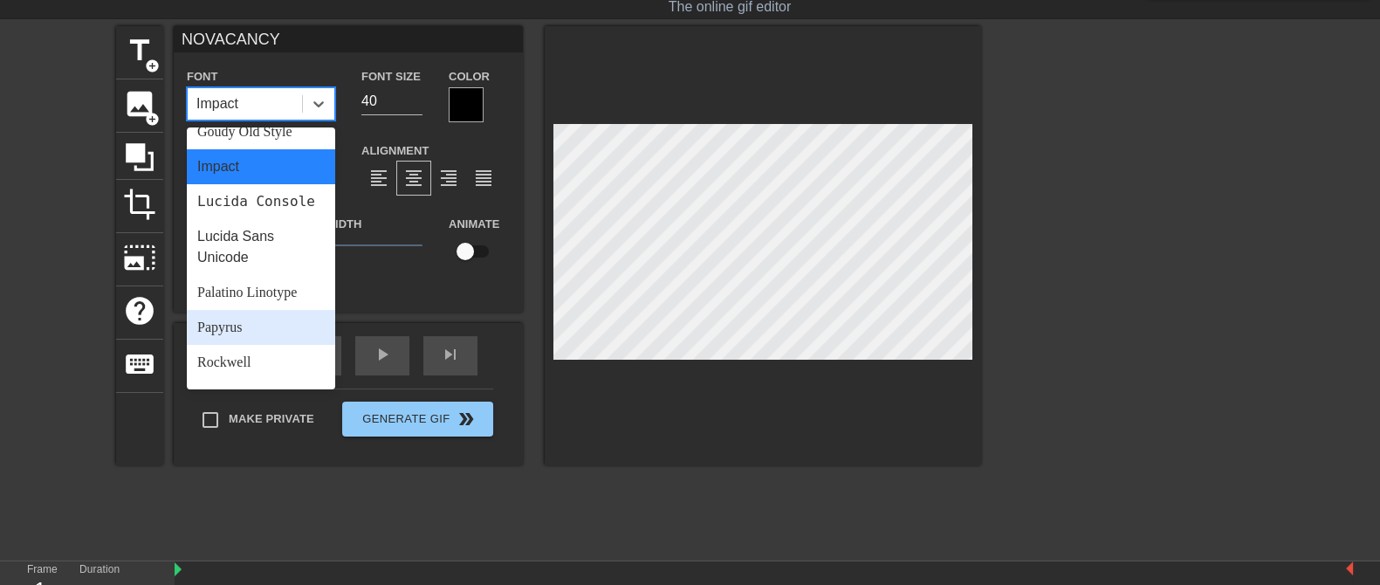
scroll to position [624, 0]
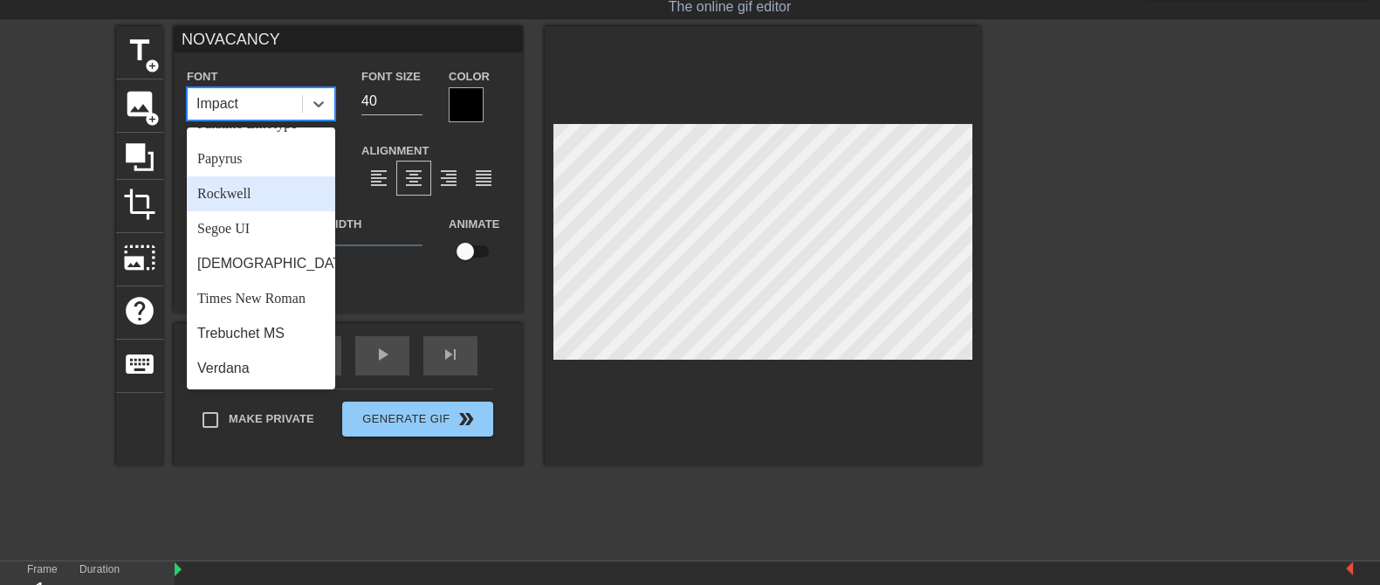
click at [268, 196] on div "Rockwell" at bounding box center [261, 193] width 148 height 35
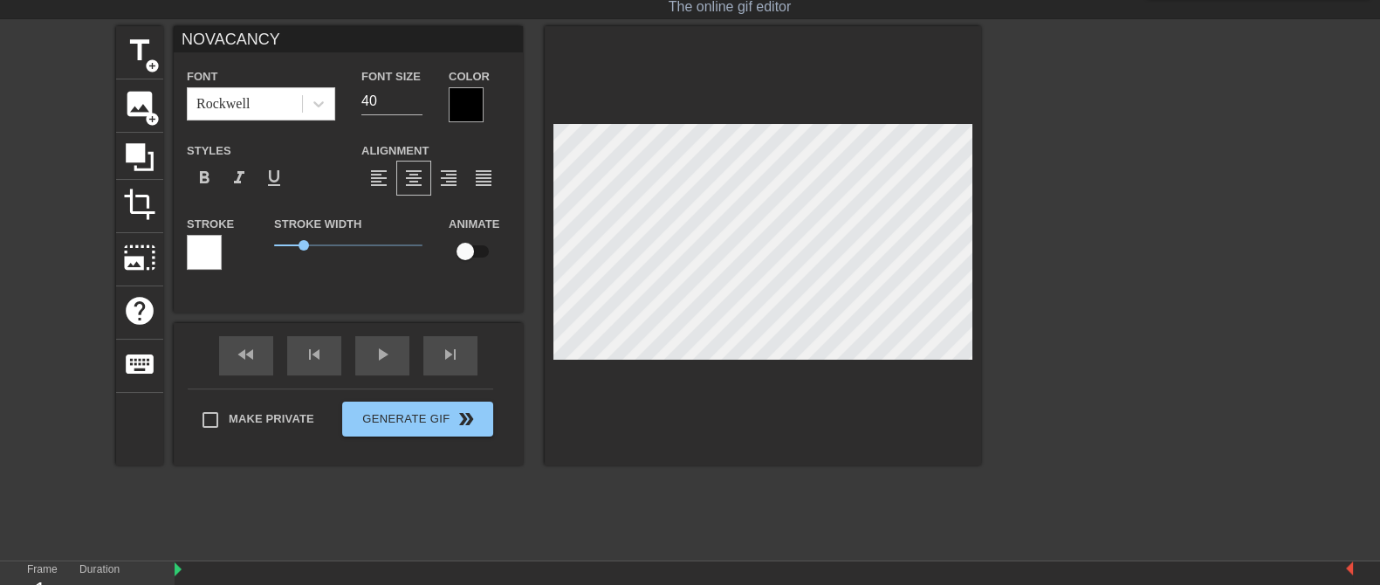
click at [469, 113] on div at bounding box center [466, 104] width 35 height 35
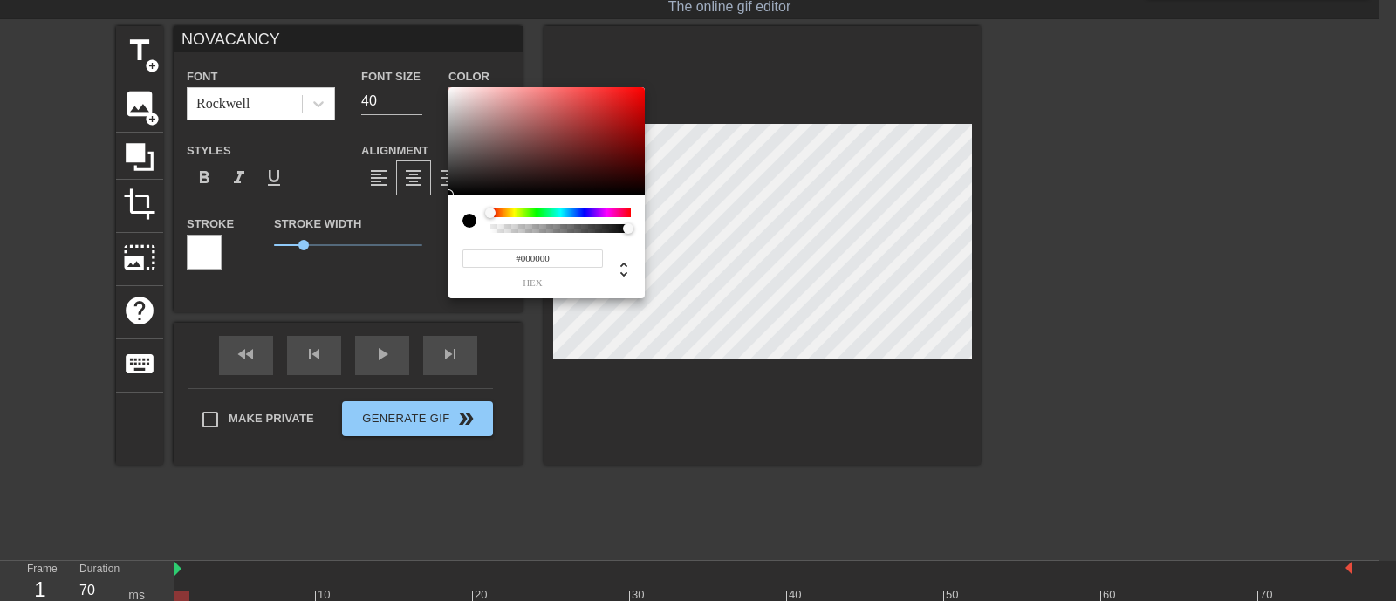
click at [606, 212] on div at bounding box center [561, 213] width 141 height 9
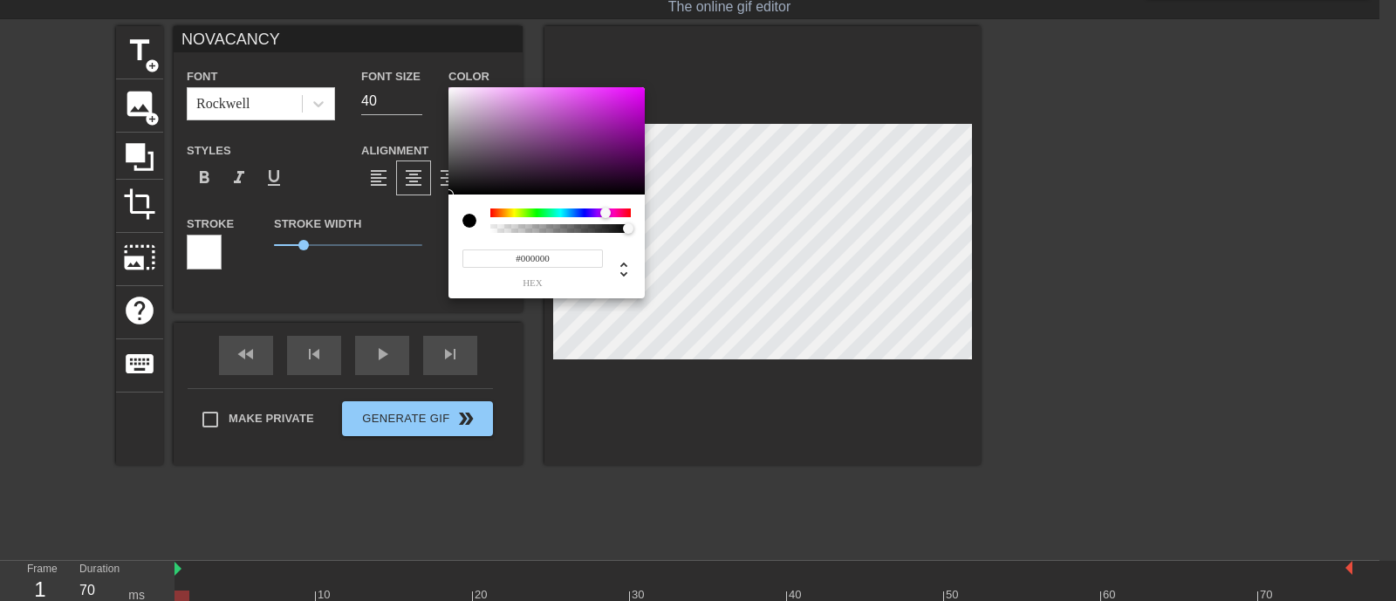
type input "NOVACANCY"
type input "#921F9C"
type input "NOVACANCY"
type input "#9820A2"
type input "NOVACANCY"
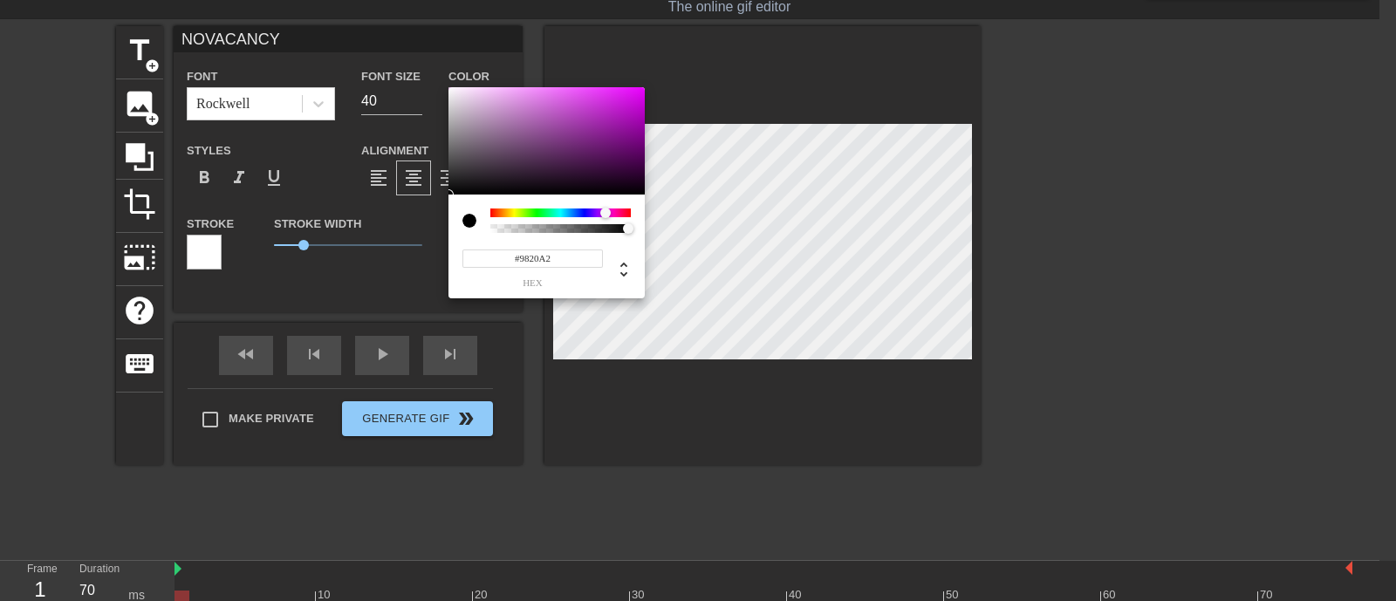
type input "#B527C1"
type input "NOVACANCY"
type input "#D22DE0"
type input "NOVACANCY"
type input "#ED31FD"
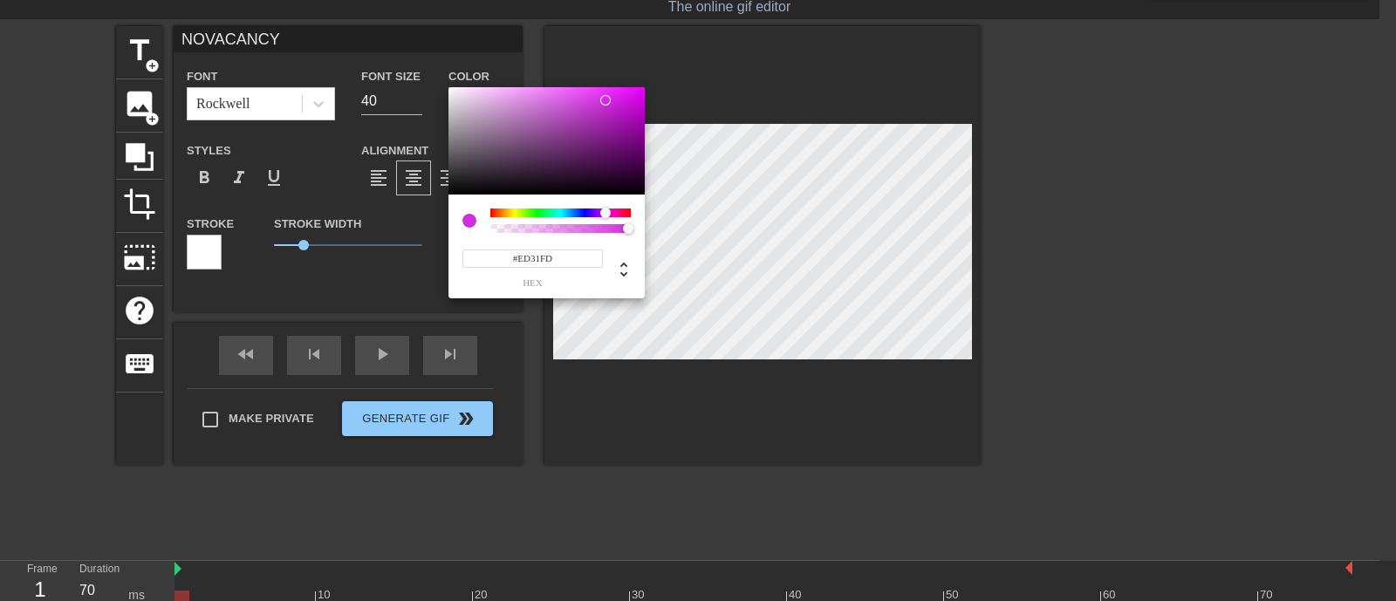
type input "NOVACANCY"
type input "#EF36FF"
type input "NOVACANCY"
type input "#F03DFF"
type input "NOVACANCY"
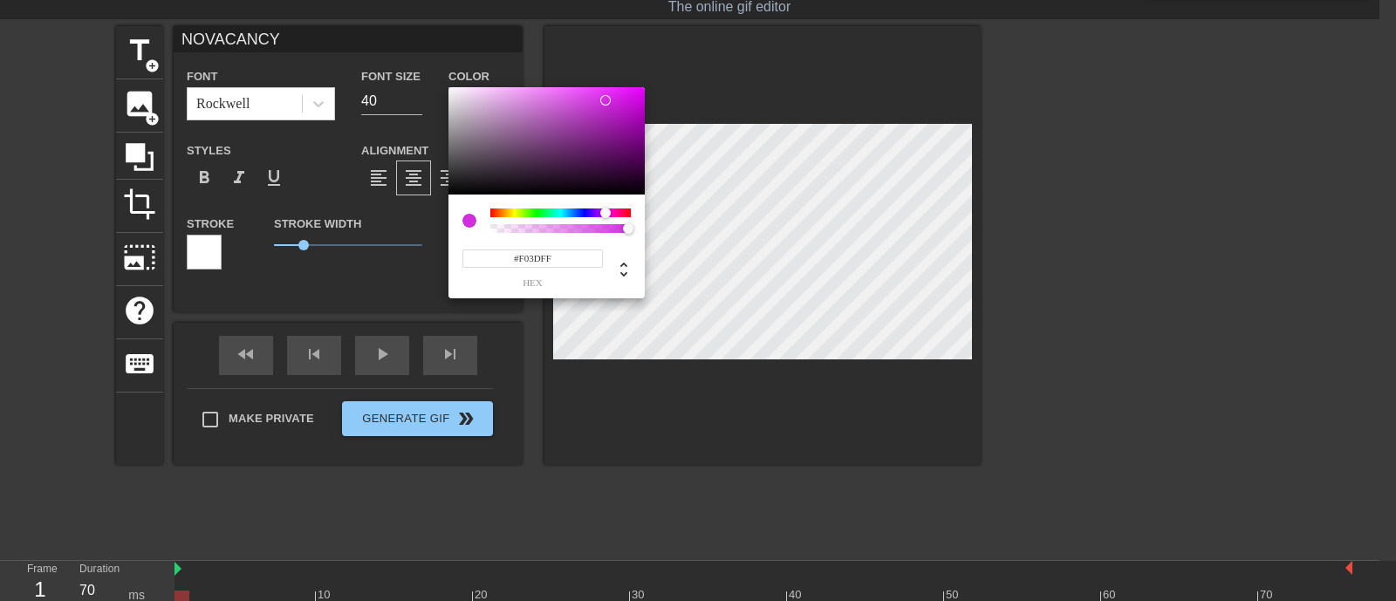
type input "#F043FF"
type input "NOVACANCY"
type input "#F14CFF"
type input "NOVACANCY"
type input "#F150FF"
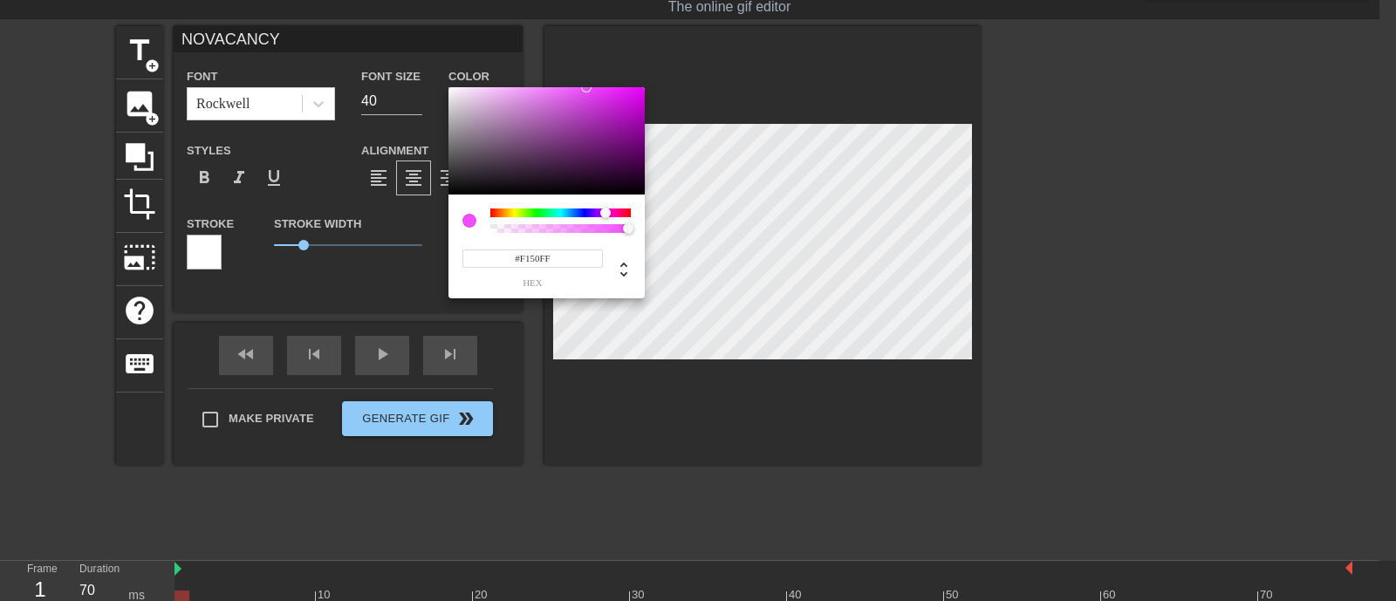
type input "NOVACANCY"
type input "#F155FF"
type input "NOVACANCY"
type input "#F156FF"
type input "NOVACANCY"
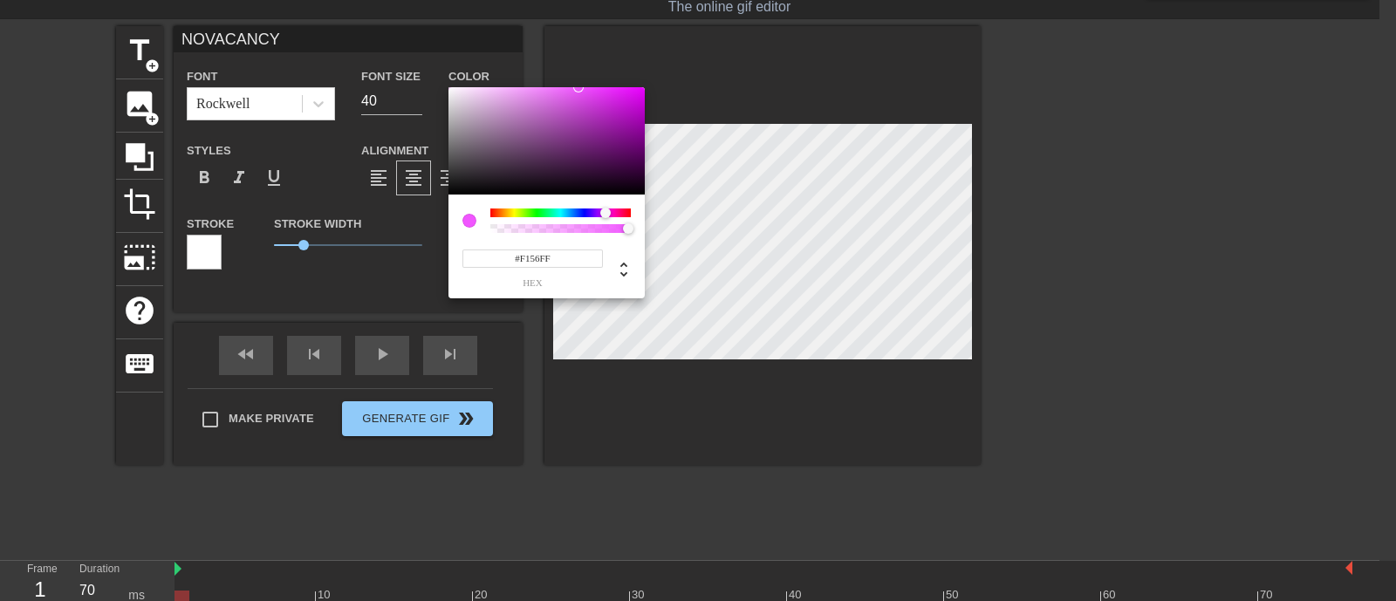
type input "#D44EE0"
type input "NOVACANCY"
type input "#94399C"
type input "NOVACANCY"
type input "#823789"
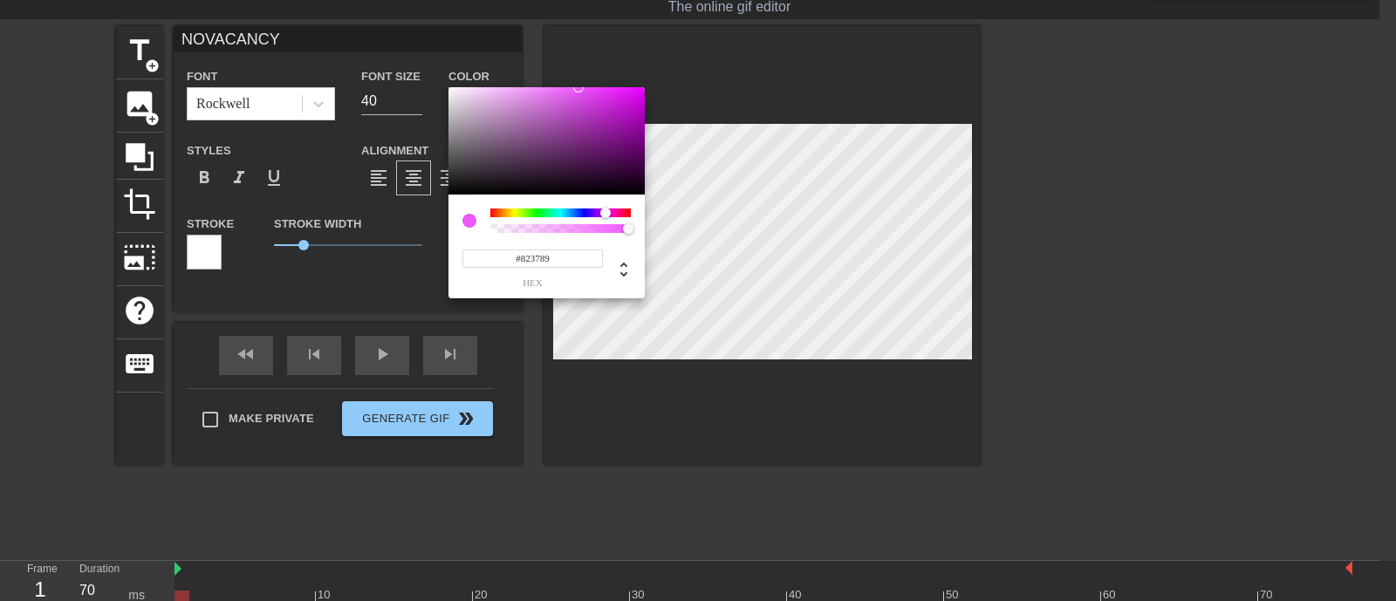
type input "NOVACANCY"
type input "#79367F"
type input "NOVACANCY"
type input "#643768"
type input "NOVACANCY"
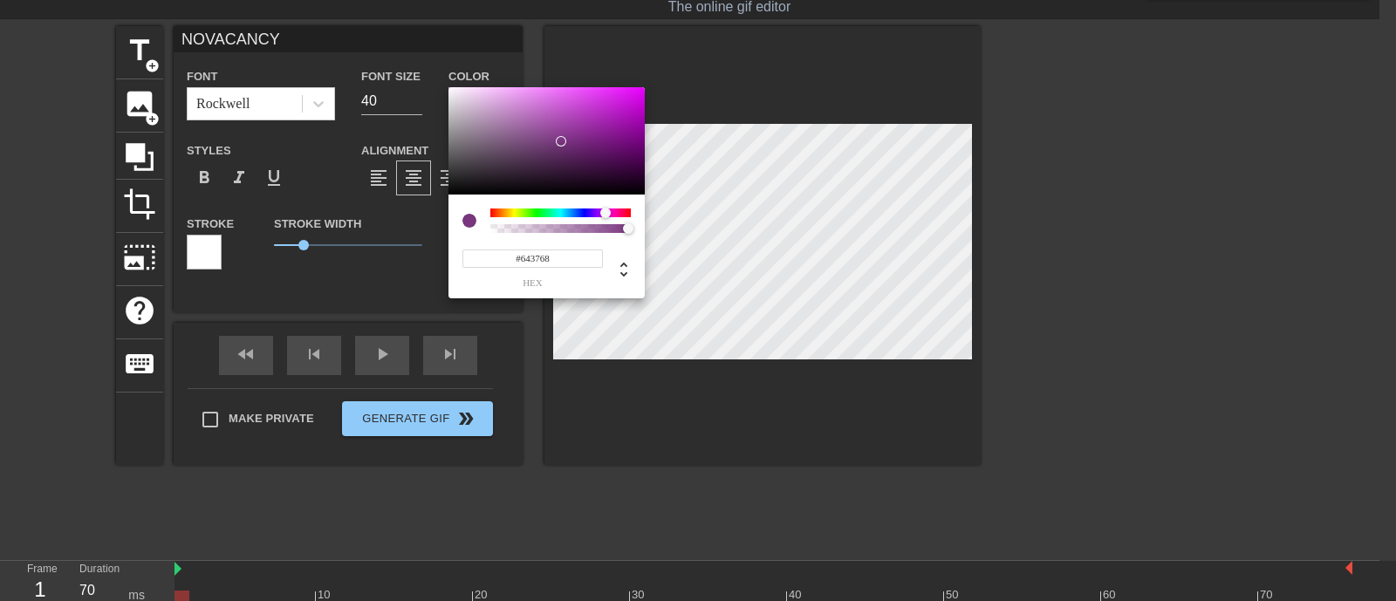
type input "#3D243F"
type input "NOVACANCY"
type input "#130C14"
type input "NOVACANCY"
type input "#0B070B"
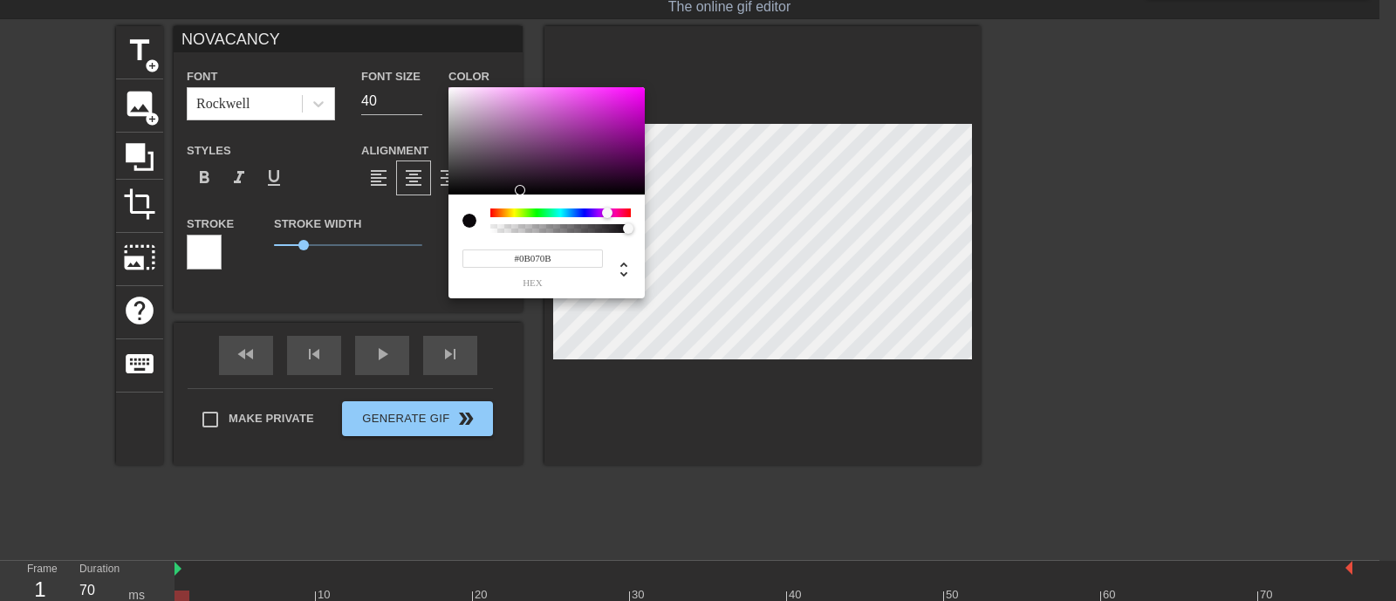
type input "NOVACANCY"
type input "#724572"
type input "NOVACANCY"
type input "#000000"
type input "NOVACANCY"
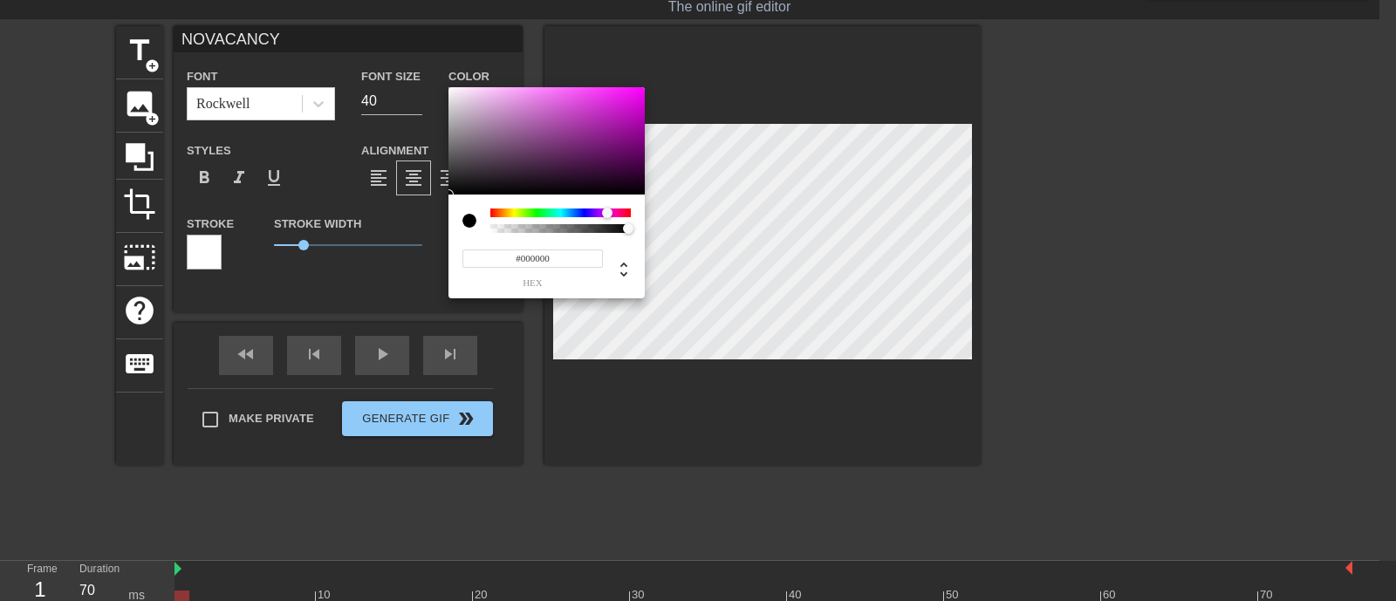
type input "#140F14"
type input "NOVACANCY"
type input "#7D6A7D"
type input "NOVACANCY"
type input "#B0A2B0"
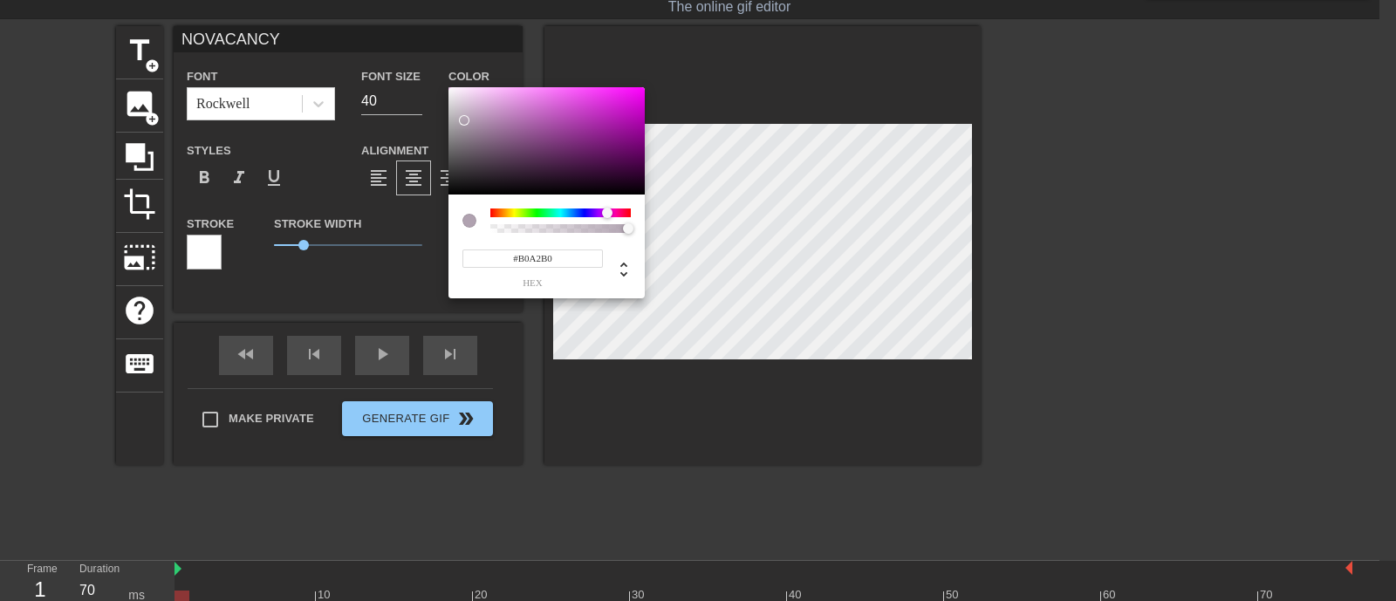
type input "NOVACANCY"
type input "#DA77DA"
type input "NOVACANCY"
type input "#DEDEDE"
type input "NOVACANCY"
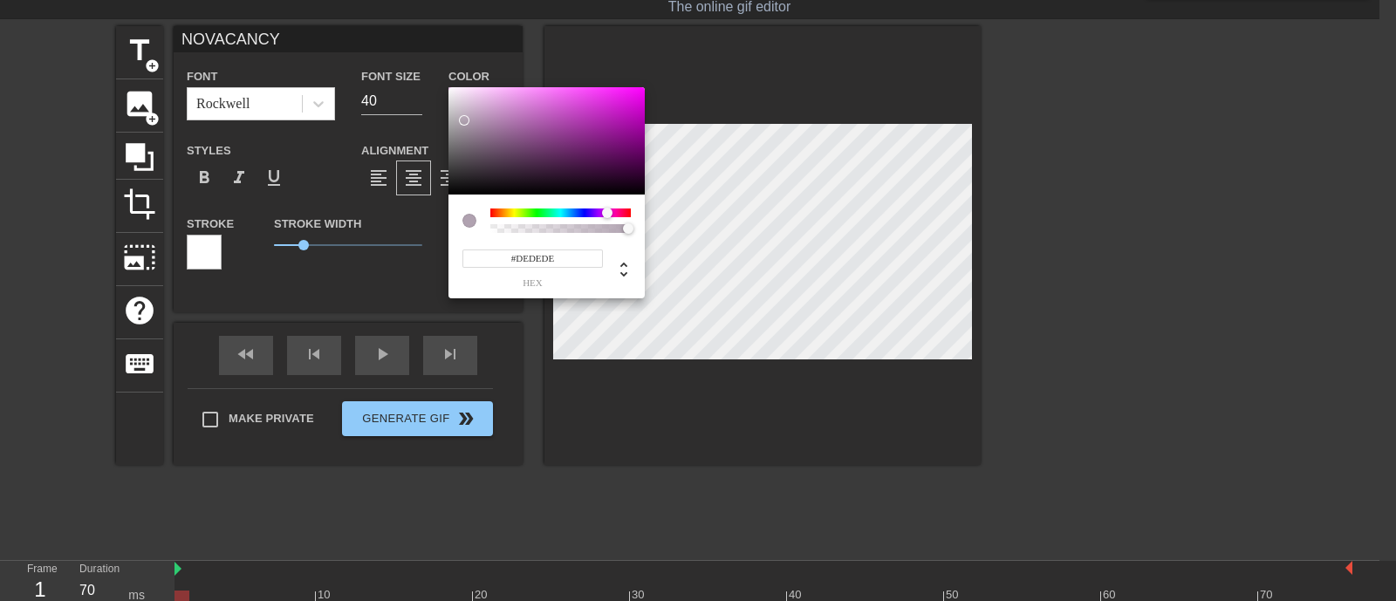
type input "#ECECEC"
type input "NOVACANCY"
type input "#F8F8F8"
drag, startPoint x: 606, startPoint y: 128, endPoint x: 430, endPoint y: 89, distance: 179.8
click at [430, 89] on div "#F8F8F8 hex" at bounding box center [698, 300] width 1396 height 601
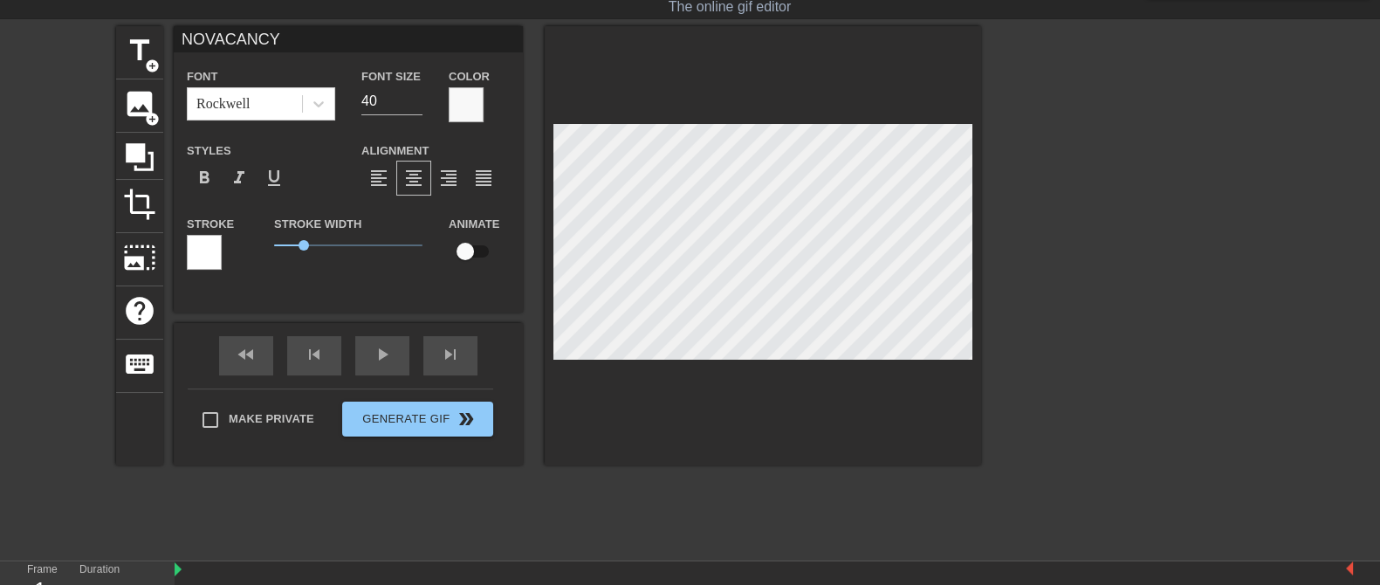
drag, startPoint x: 209, startPoint y: 271, endPoint x: 197, endPoint y: 257, distance: 19.2
click at [197, 257] on div "Stroke" at bounding box center [217, 249] width 87 height 72
click at [197, 257] on div at bounding box center [204, 252] width 35 height 35
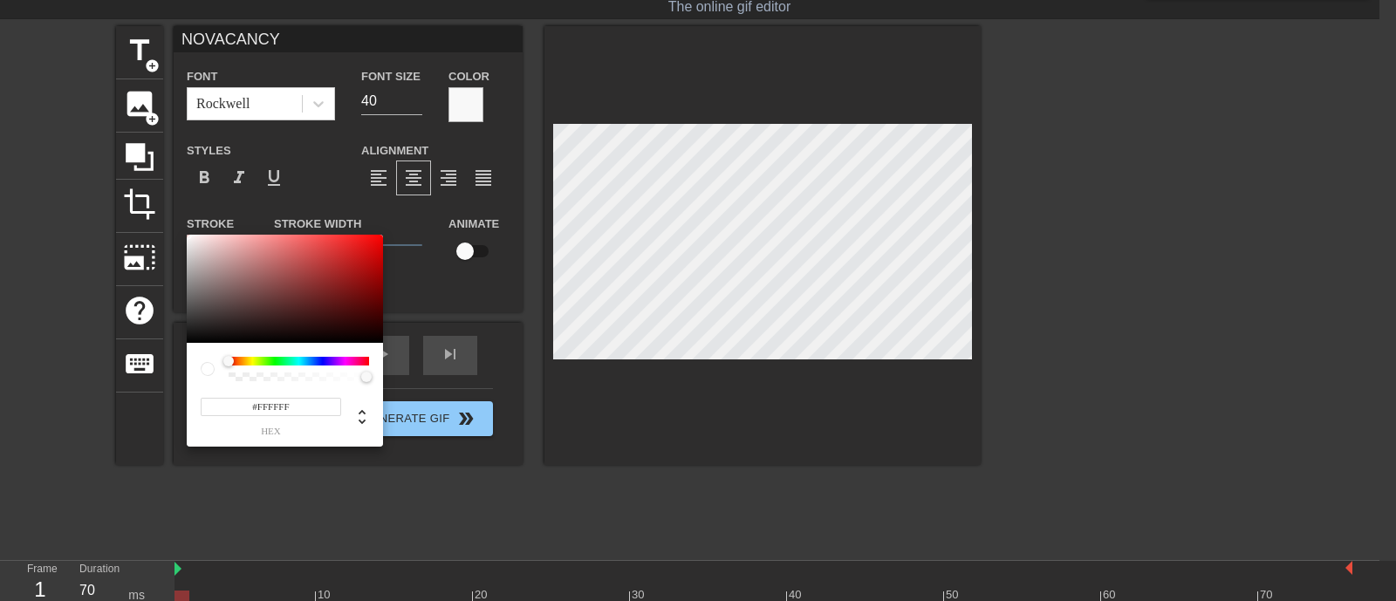
click at [347, 360] on div at bounding box center [299, 361] width 141 height 9
type input "NOVACANCY"
type input "#671818"
type input "NOVACANCY"
type input "#741A1A"
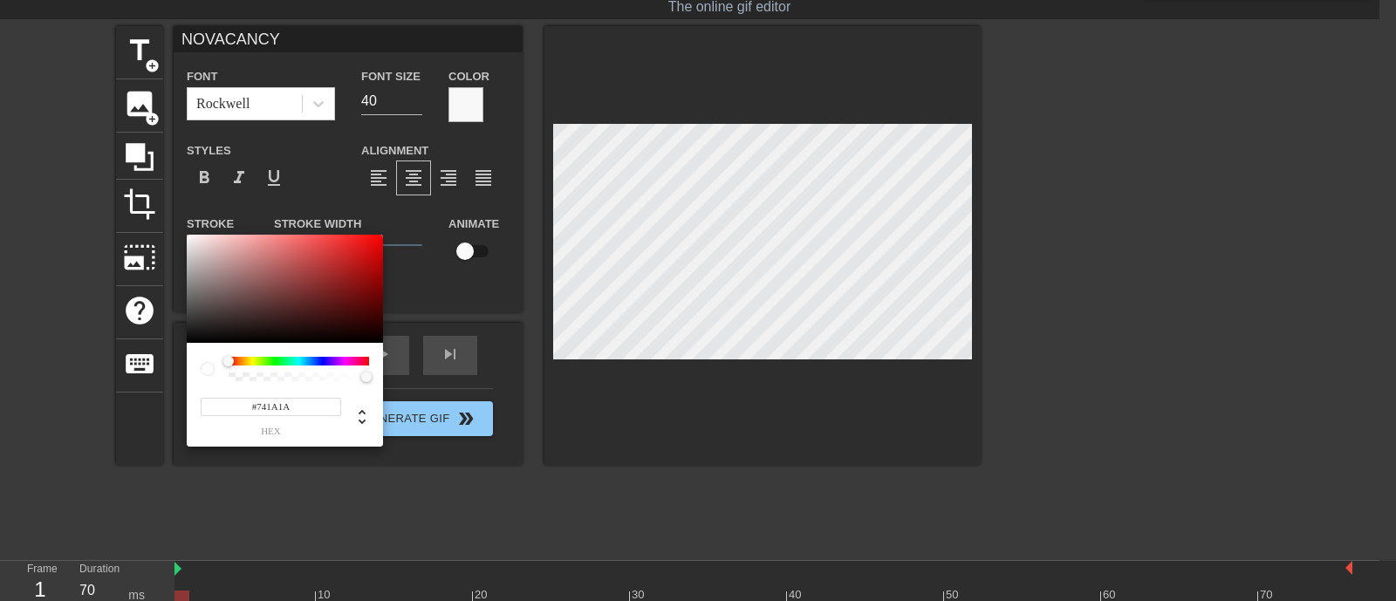
type input "NOVACANCY"
type input "#A91717"
type input "NOVACANCY"
type input "#C21515"
type input "NOVACANCY"
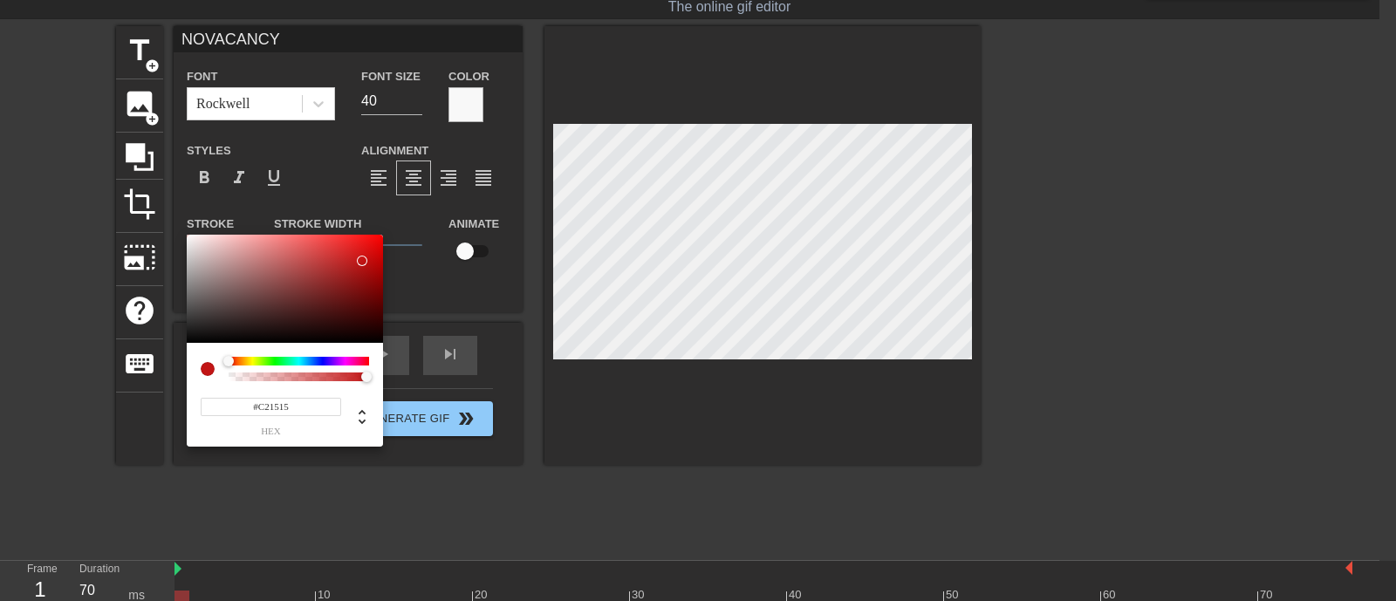
type input "#C41515"
type input "NOVACANCY"
type input "#C41616"
type input "NOVACANCY"
type input "#D11E1E"
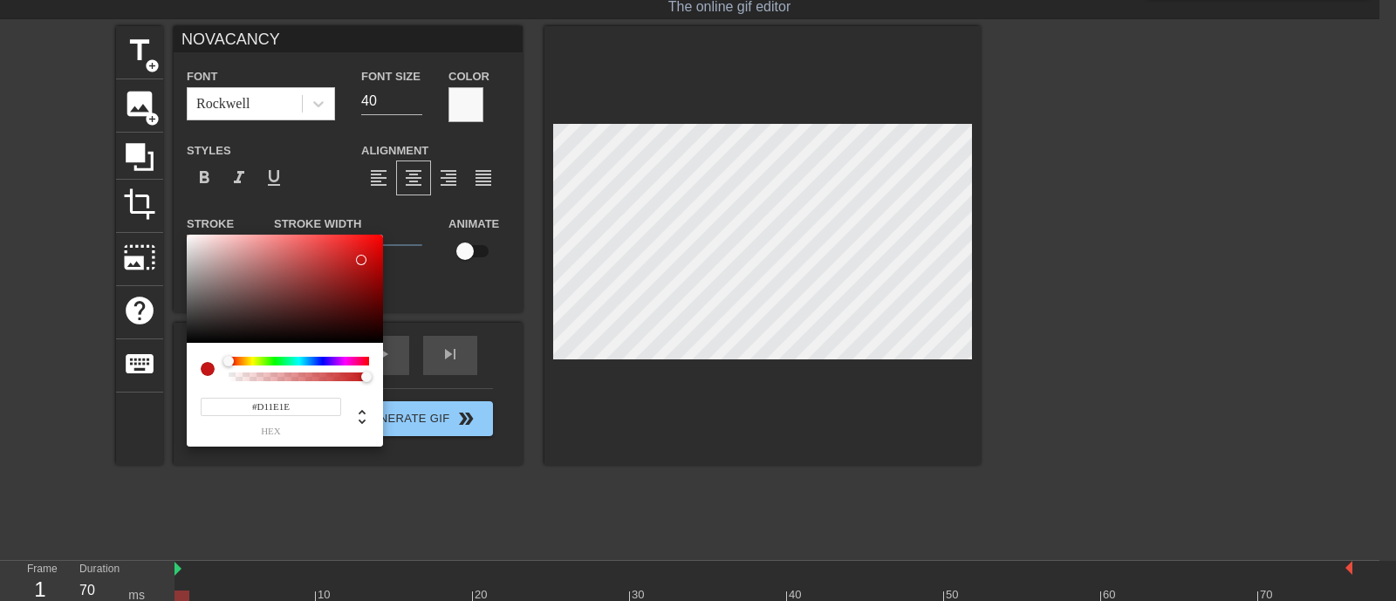
type input "NOVACANCY"
type input "#DD2222"
drag, startPoint x: 362, startPoint y: 261, endPoint x: 353, endPoint y: 250, distance: 14.9
click at [353, 250] on div at bounding box center [285, 289] width 196 height 108
type input "NOVACANCY"
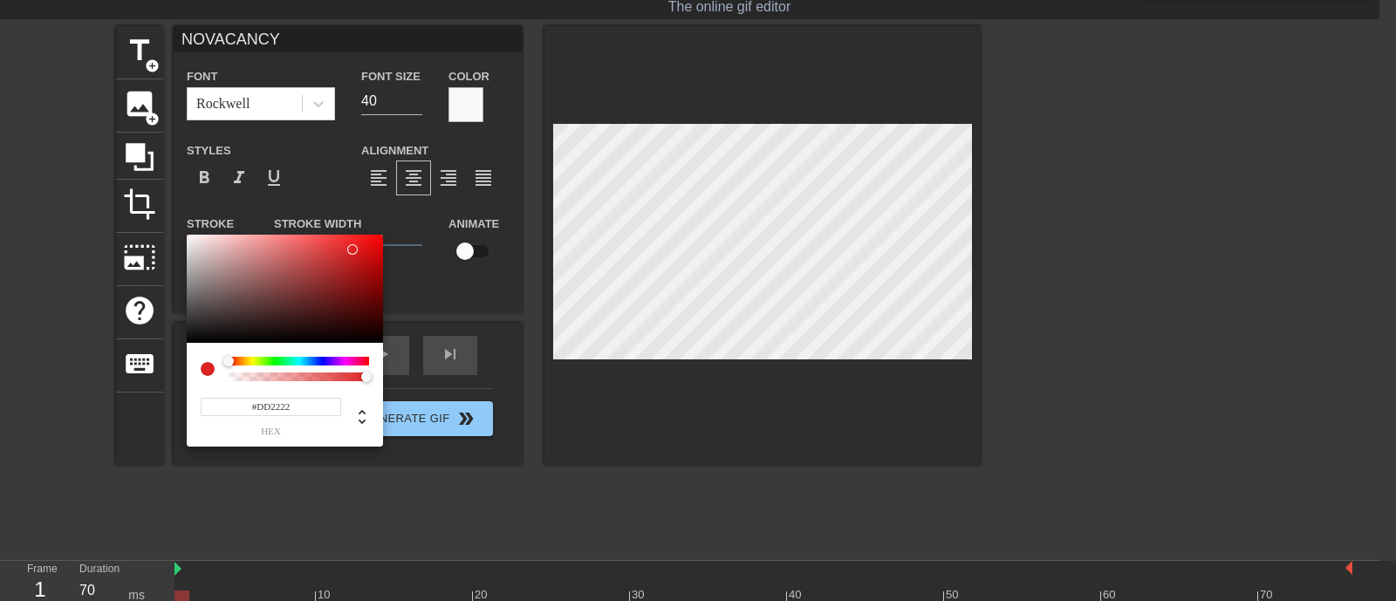
type input "#C022DD"
click at [342, 360] on div at bounding box center [299, 361] width 141 height 9
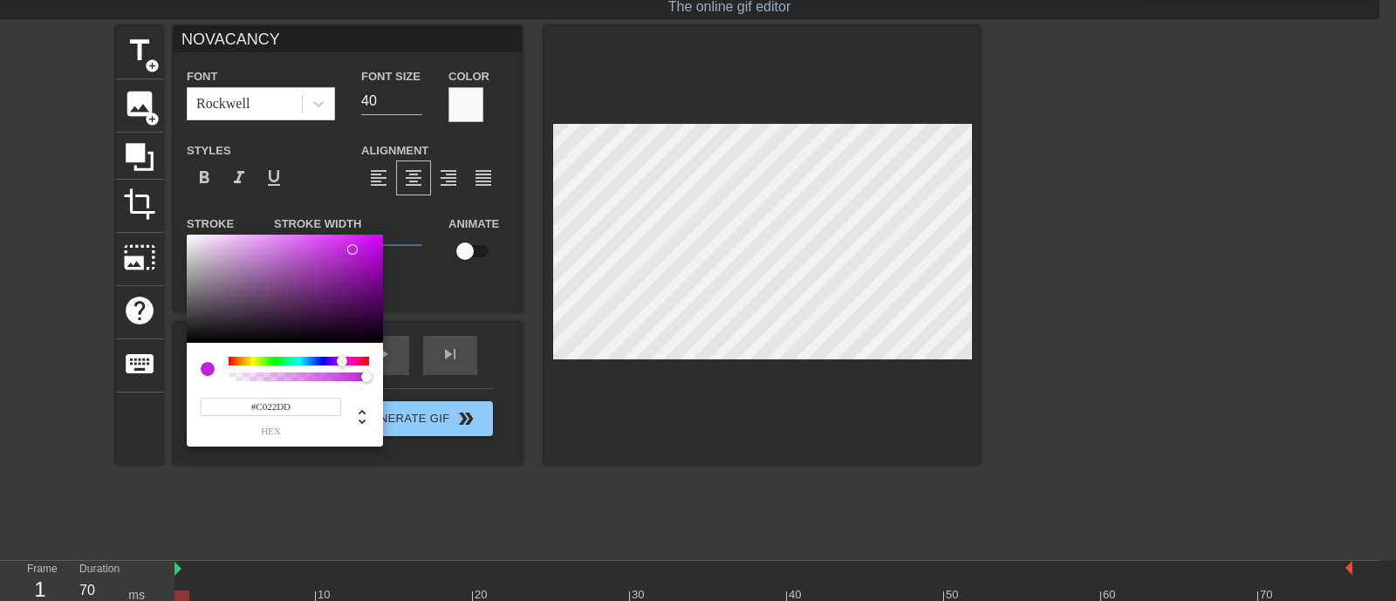
type input "NOVACANCY"
type input "#C021DD"
type input "NOVACANCY"
type input "#C523E3"
type input "NOVACANCY"
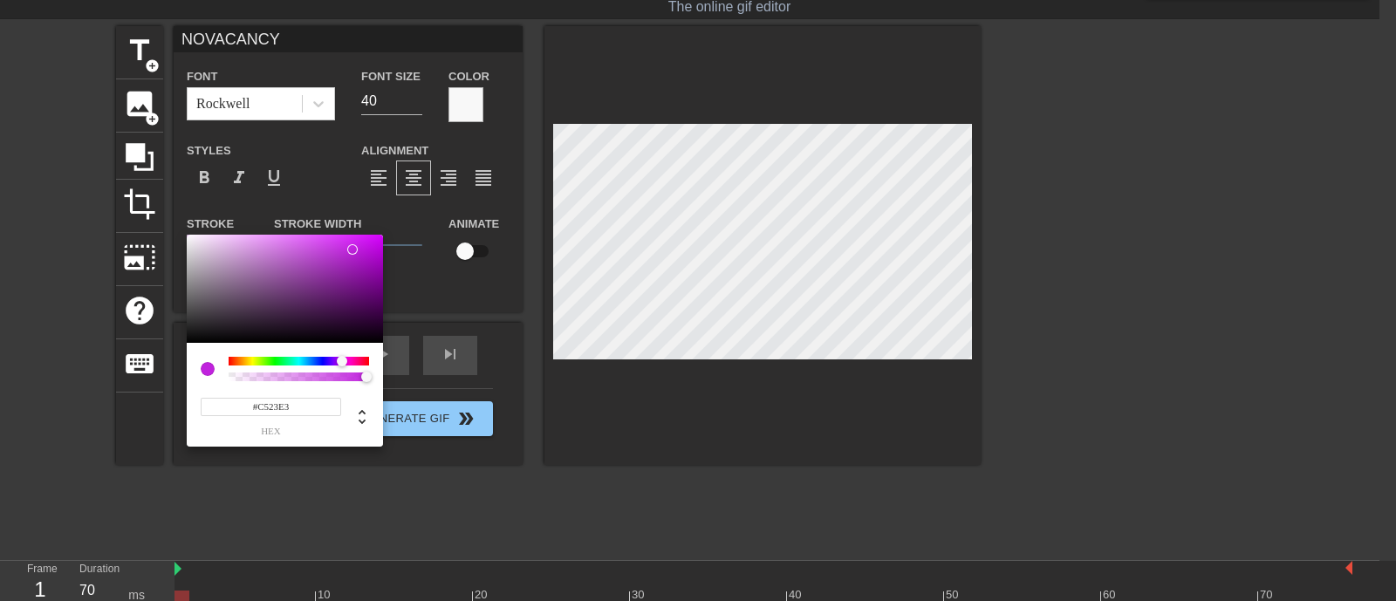
type input "#C926E7"
type input "NOVACANCY"
type input "#D22AF1"
drag, startPoint x: 353, startPoint y: 250, endPoint x: 349, endPoint y: 241, distance: 9.8
click at [349, 241] on div at bounding box center [349, 241] width 10 height 10
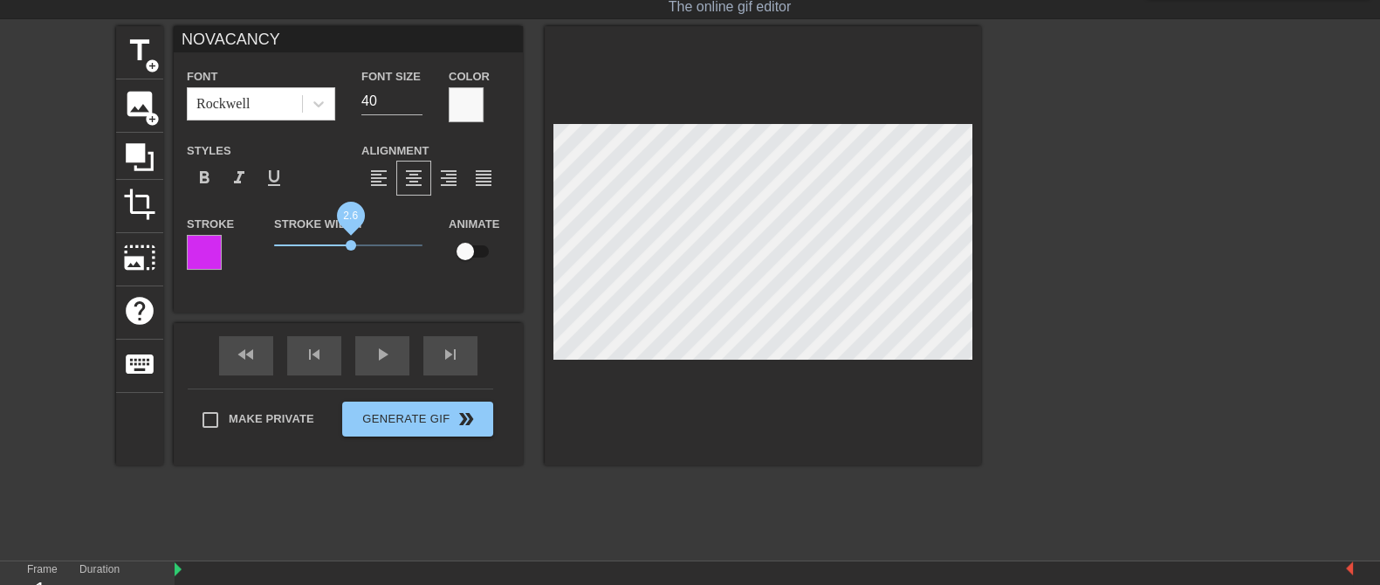
drag, startPoint x: 308, startPoint y: 240, endPoint x: 352, endPoint y: 240, distance: 43.6
click at [352, 240] on span "2.6" at bounding box center [348, 245] width 148 height 21
drag, startPoint x: 370, startPoint y: 98, endPoint x: 227, endPoint y: 86, distance: 143.7
click at [232, 86] on div "Font Rockwell Font Size 40 Color" at bounding box center [348, 93] width 349 height 57
type input "NOVACANCY"
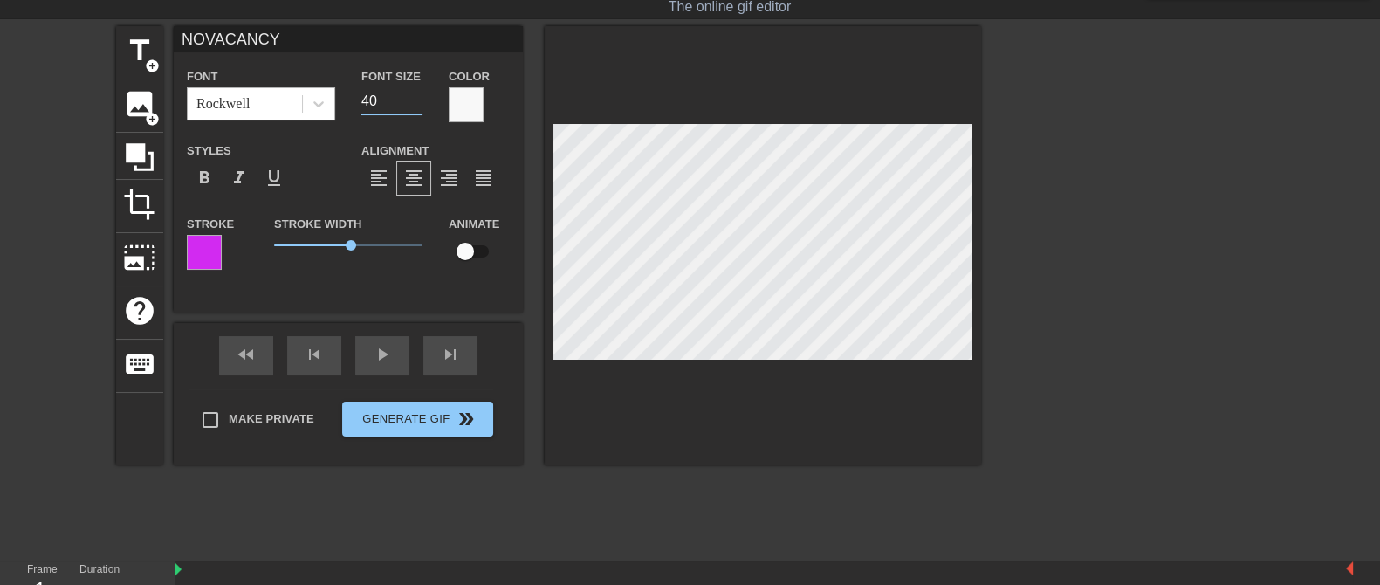
type input "2"
type input "NOVACANCY"
type input "25"
type input "NOVACANCY"
drag, startPoint x: 344, startPoint y: 244, endPoint x: 312, endPoint y: 244, distance: 32.3
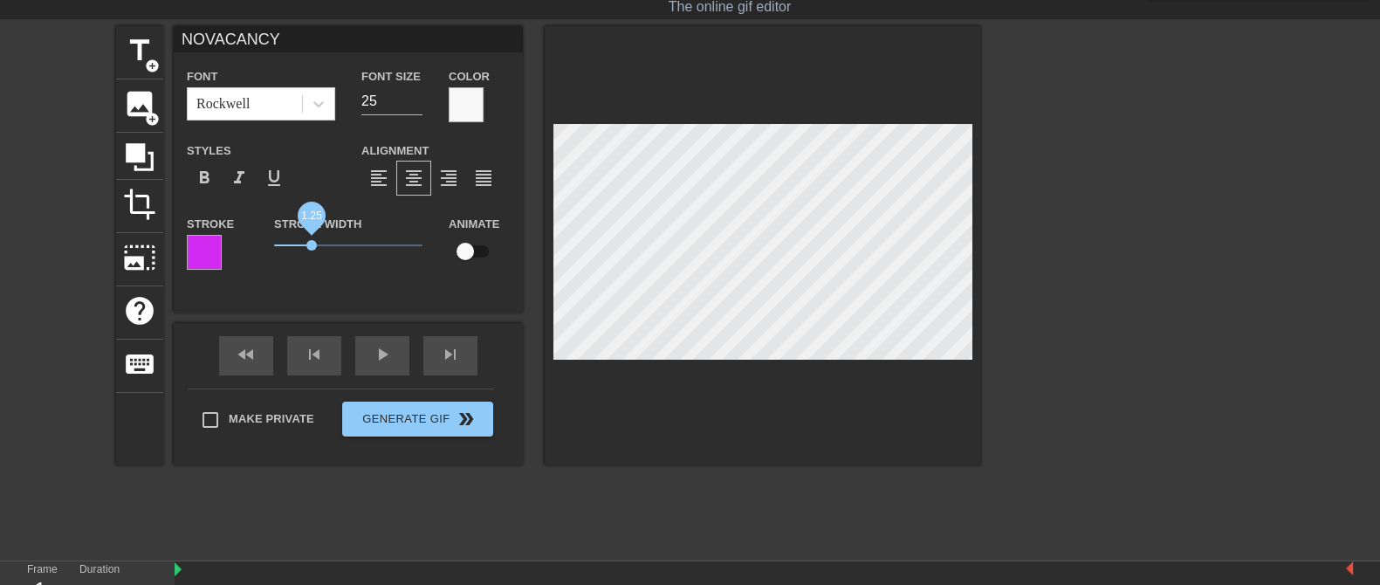
click at [312, 244] on span "1.25" at bounding box center [348, 245] width 148 height 21
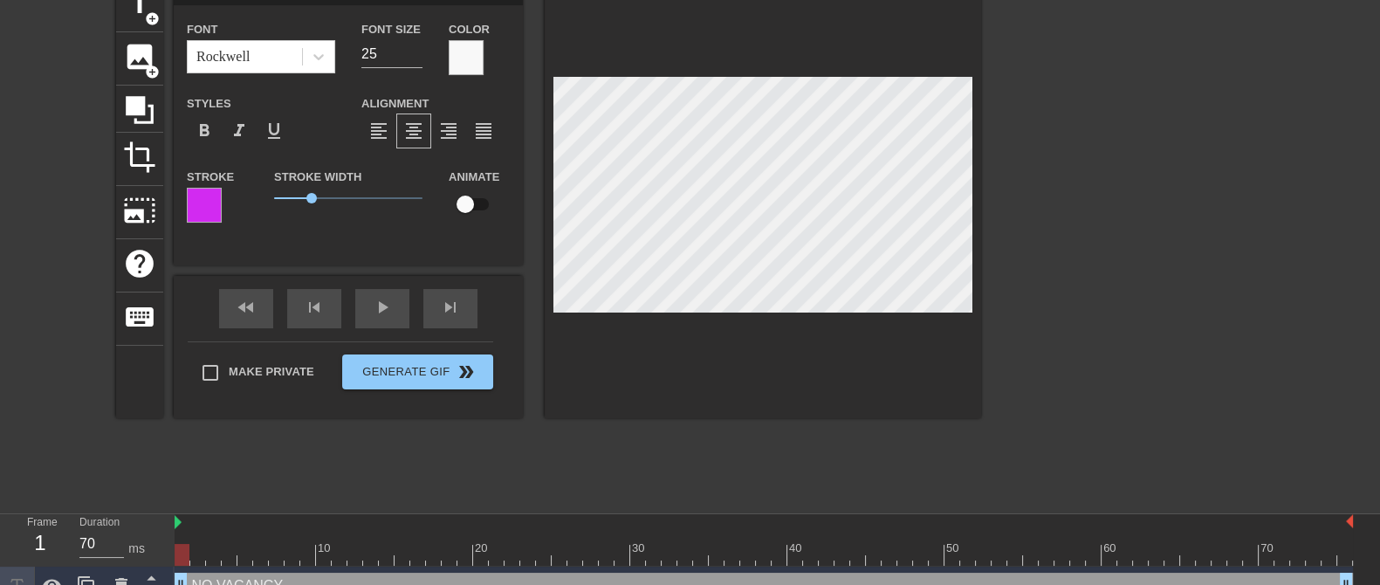
scroll to position [113, 0]
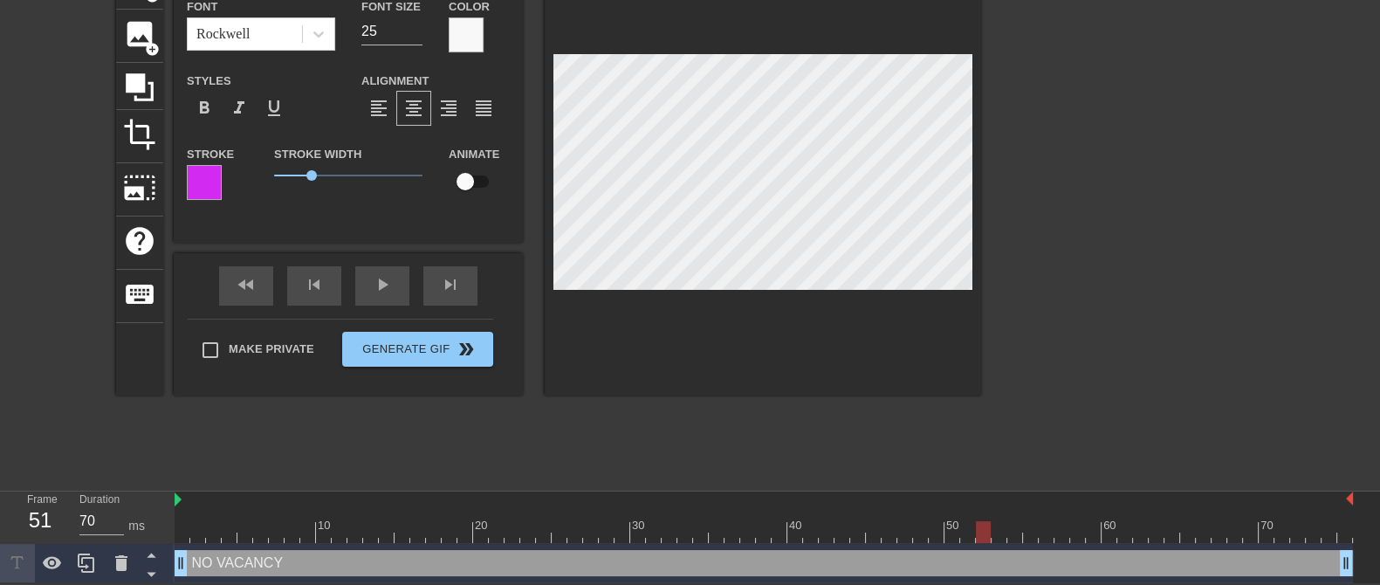
drag, startPoint x: 179, startPoint y: 525, endPoint x: 973, endPoint y: 539, distance: 794.4
click at [973, 539] on div at bounding box center [764, 532] width 1178 height 22
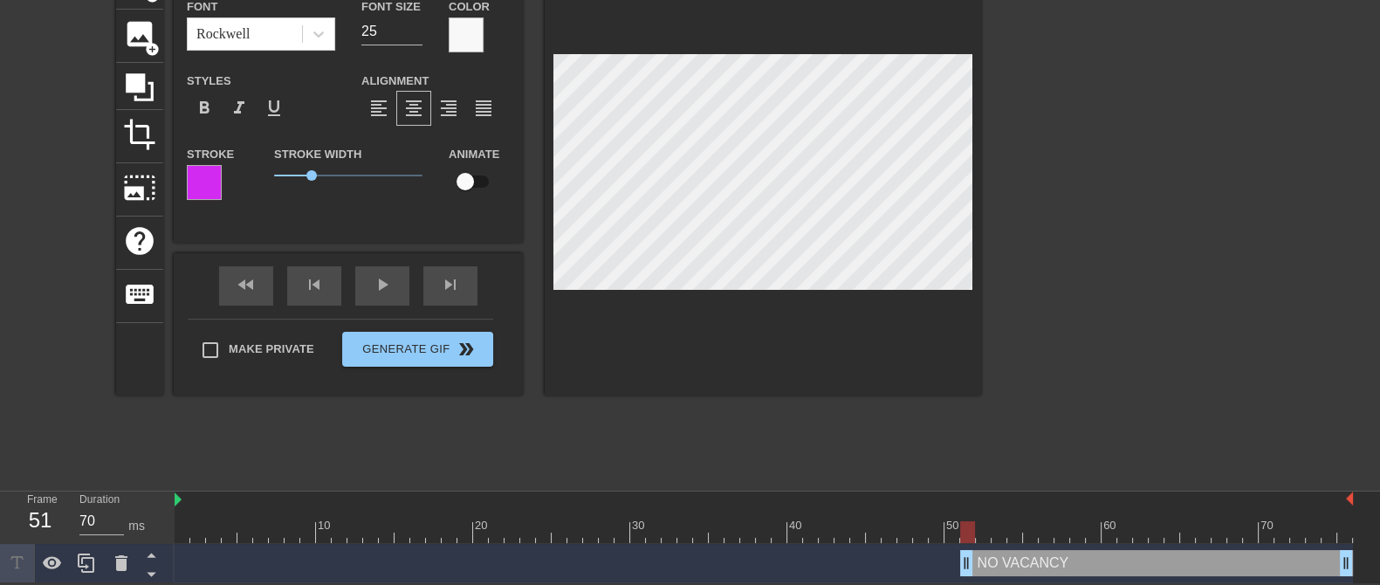
drag, startPoint x: 179, startPoint y: 557, endPoint x: 969, endPoint y: 567, distance: 790.0
click at [190, 515] on div at bounding box center [198, 520] width 16 height 22
drag, startPoint x: 194, startPoint y: 523, endPoint x: 109, endPoint y: 523, distance: 84.7
click at [109, 523] on div "Frame 1 Duration 70 ms 10 20 30 40 50 60 70 NO VACANCY drag_handle drag_handle" at bounding box center [690, 537] width 1380 height 92
click at [371, 279] on div "fast_rewind skip_previous play_arrow skip_next" at bounding box center [348, 285] width 285 height 65
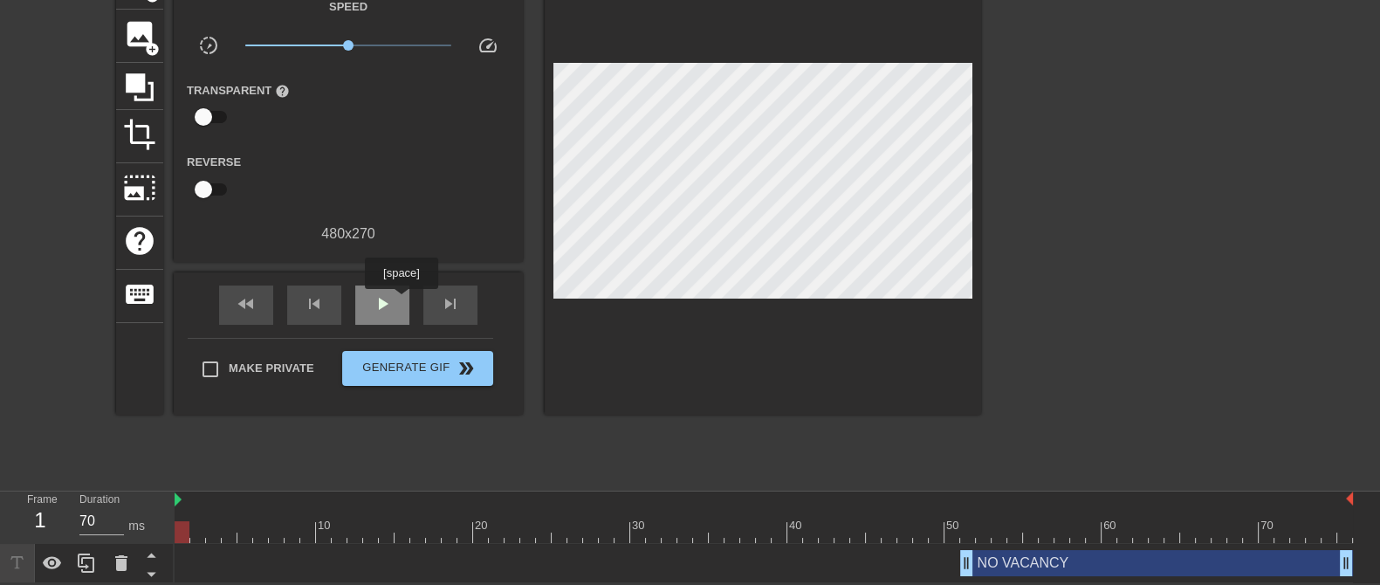
click at [395, 301] on div "play_arrow" at bounding box center [382, 304] width 54 height 39
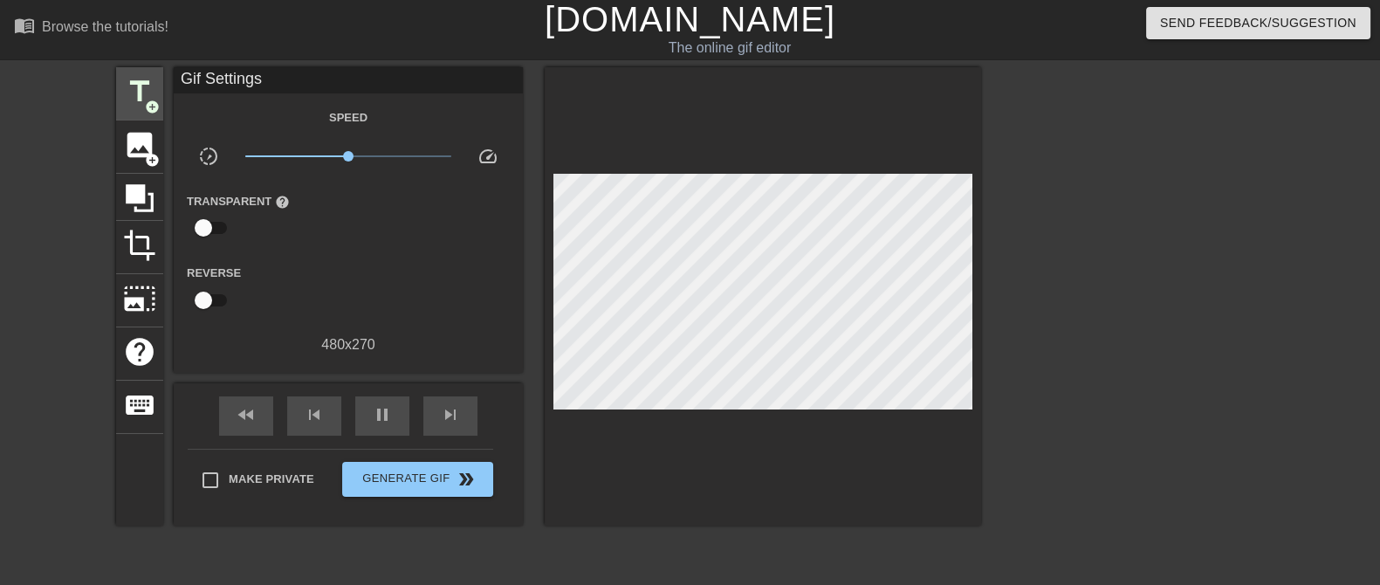
scroll to position [0, 0]
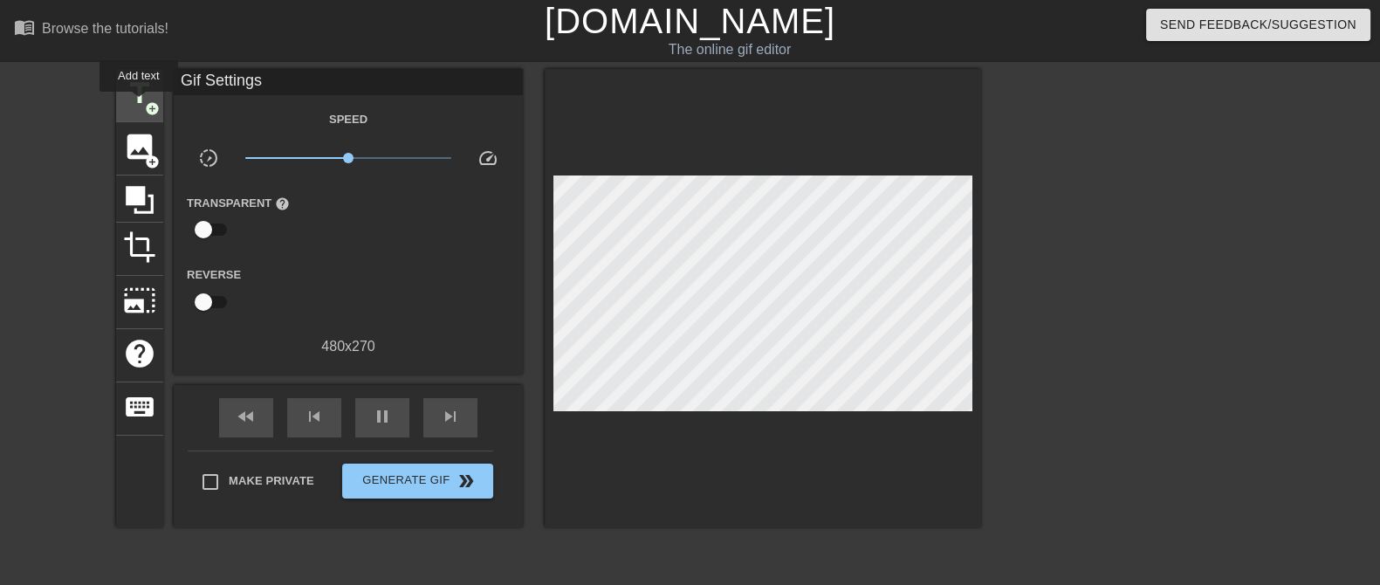
click at [139, 104] on span "title" at bounding box center [139, 93] width 33 height 33
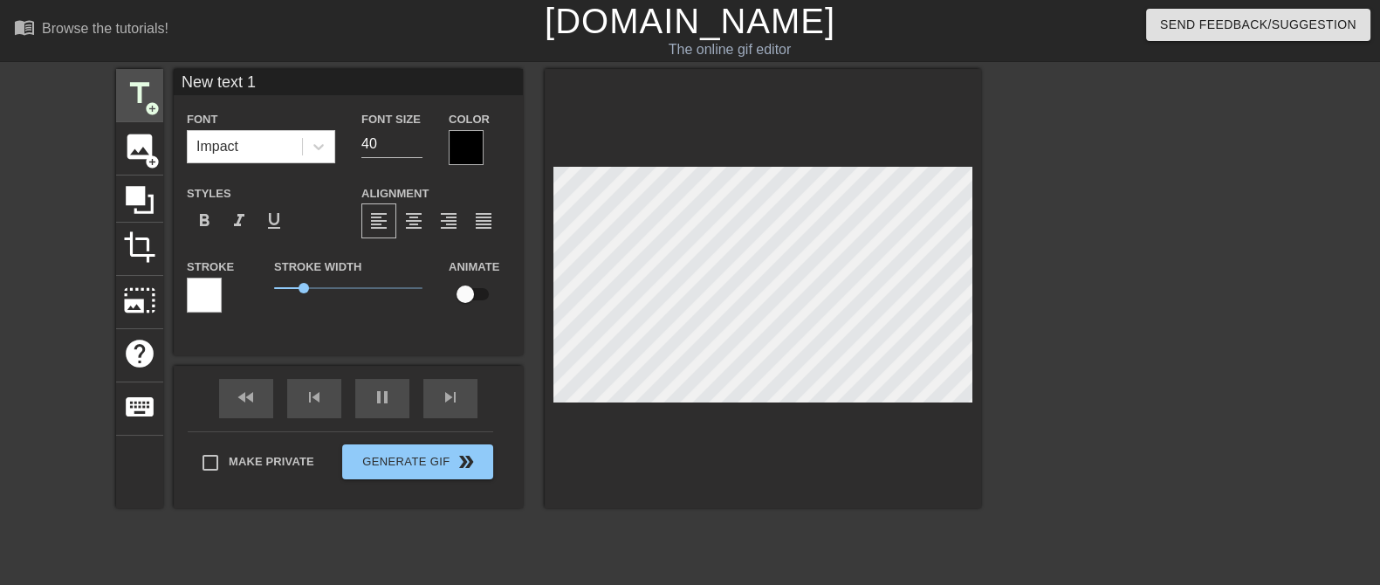
scroll to position [2, 3]
click at [1210, 357] on div at bounding box center [1133, 331] width 262 height 524
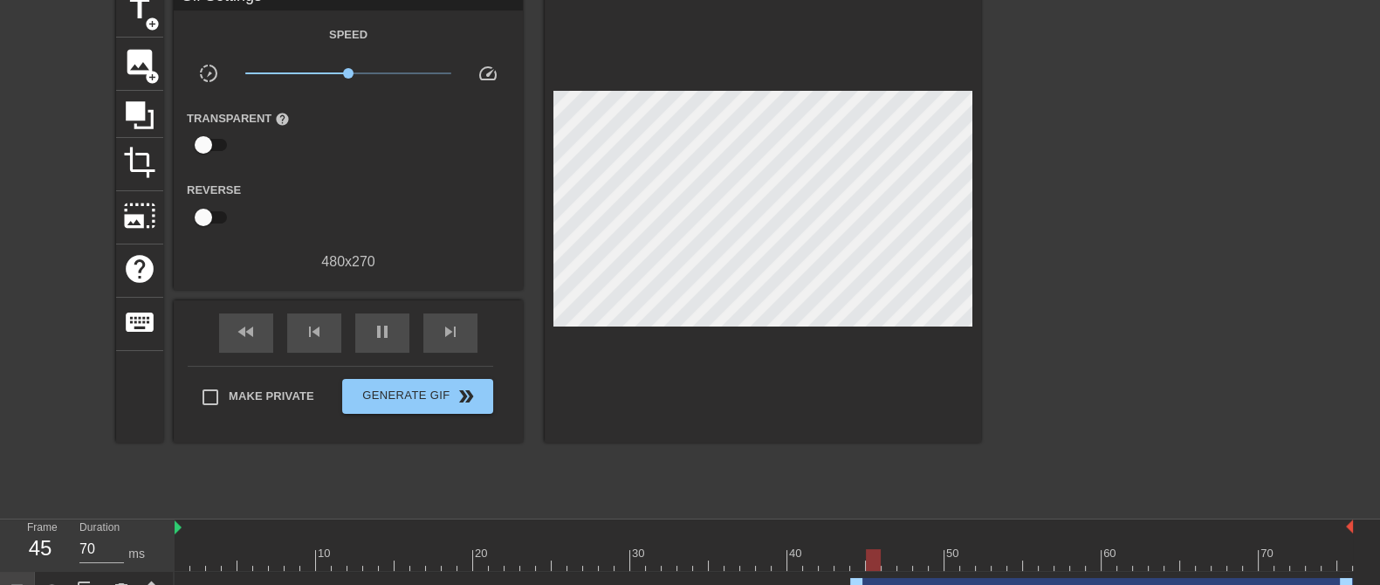
scroll to position [153, 0]
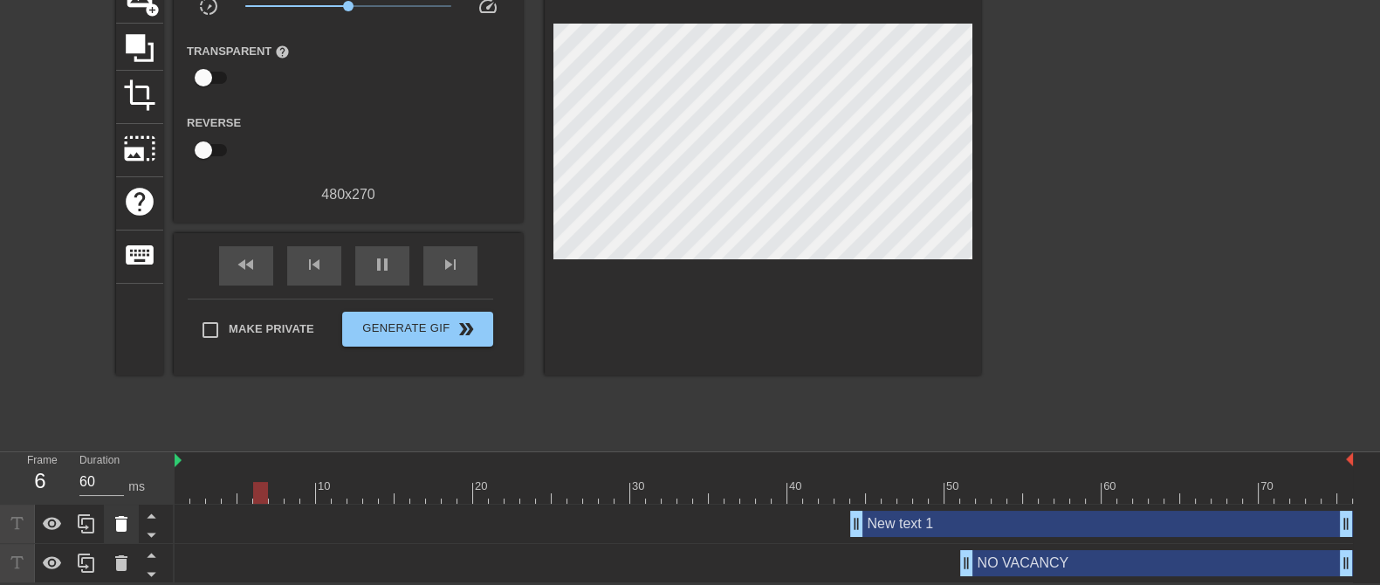
click at [127, 513] on icon at bounding box center [121, 523] width 21 height 21
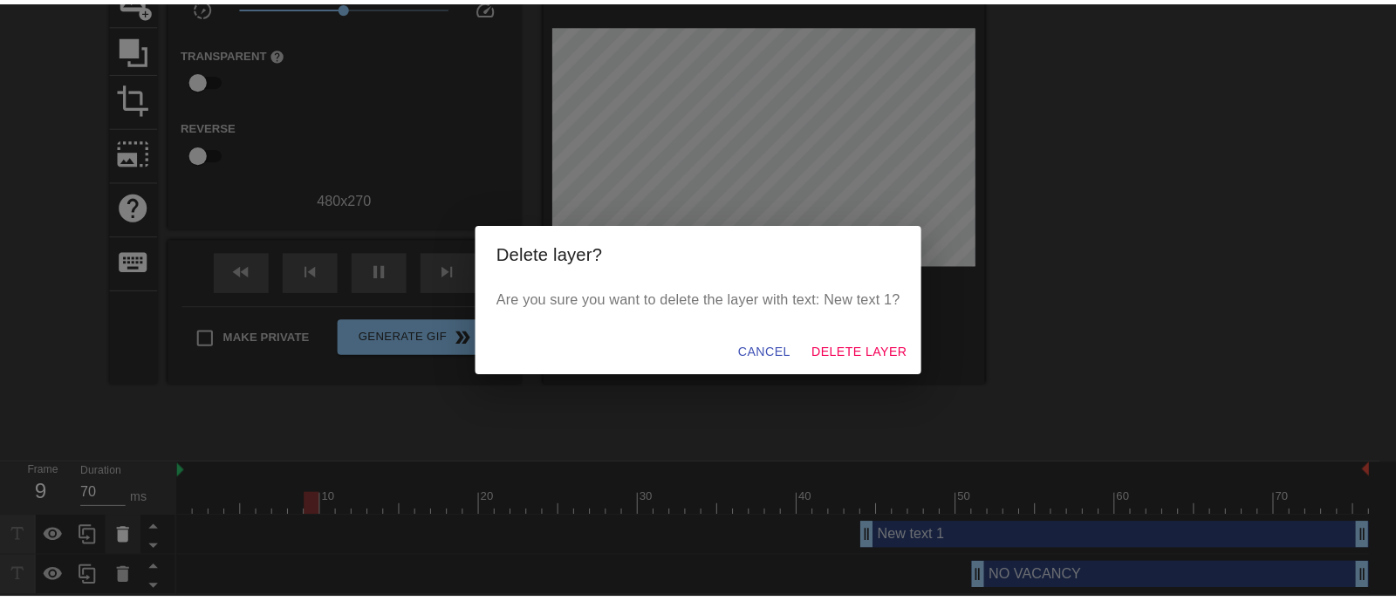
scroll to position [136, 0]
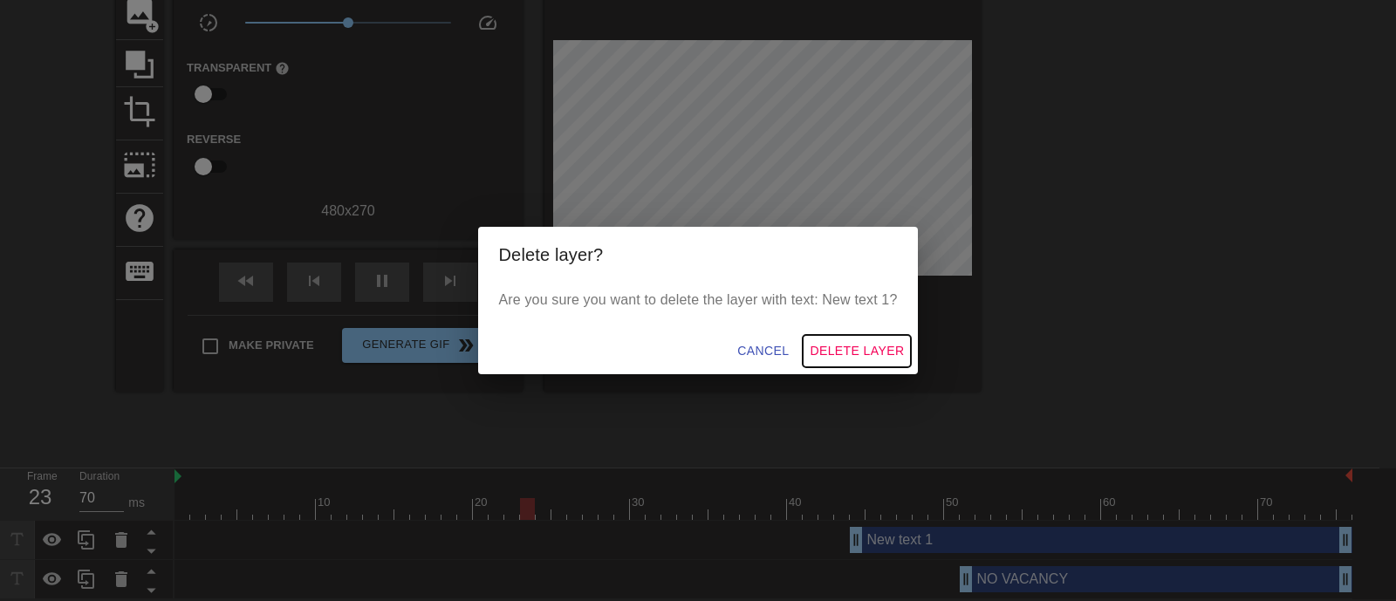
click at [860, 345] on span "Delete Layer" at bounding box center [857, 351] width 94 height 22
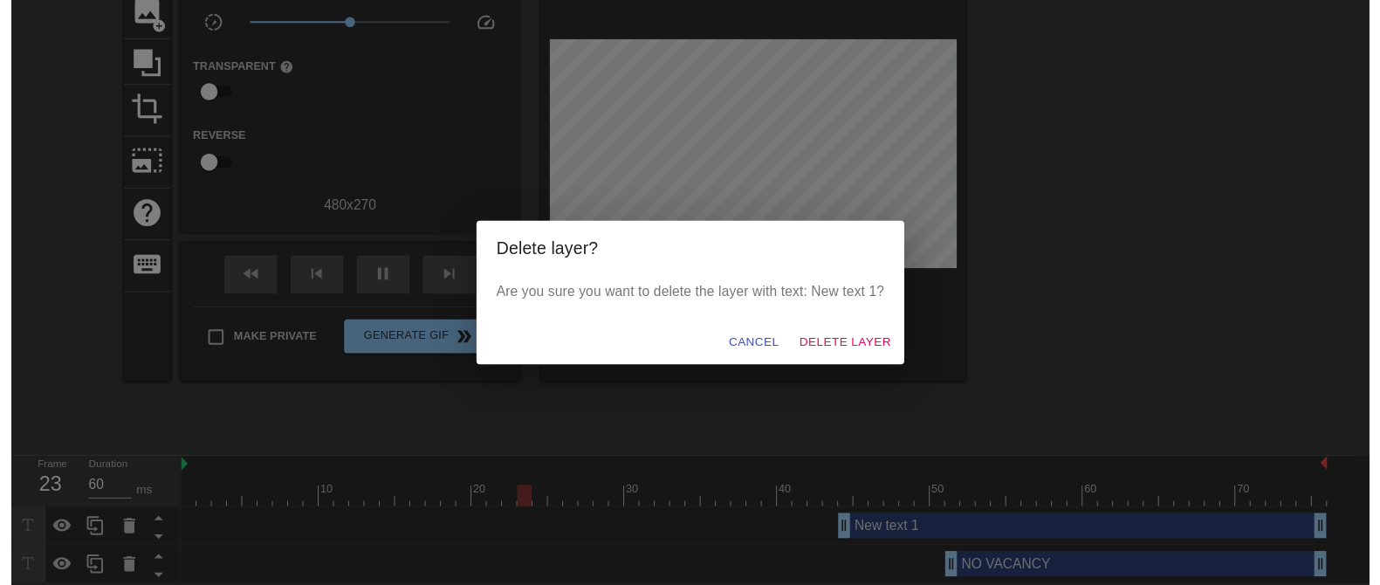
scroll to position [113, 0]
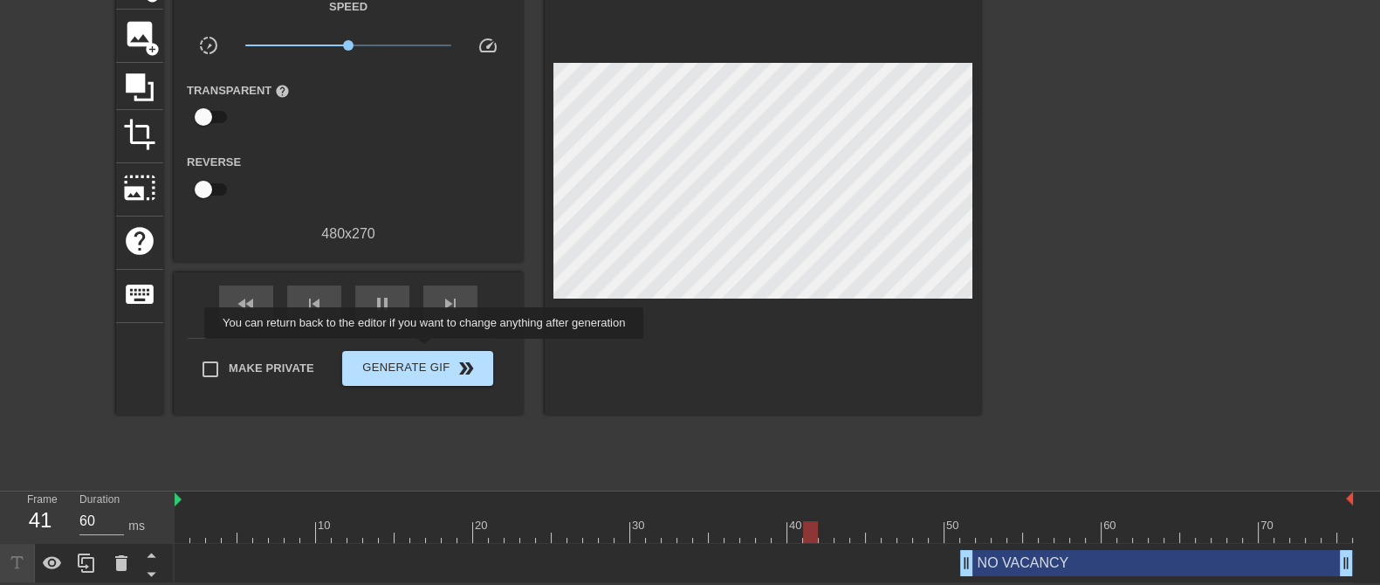
type input "70"
click at [426, 351] on button "Generate Gif double_arrow" at bounding box center [417, 368] width 151 height 35
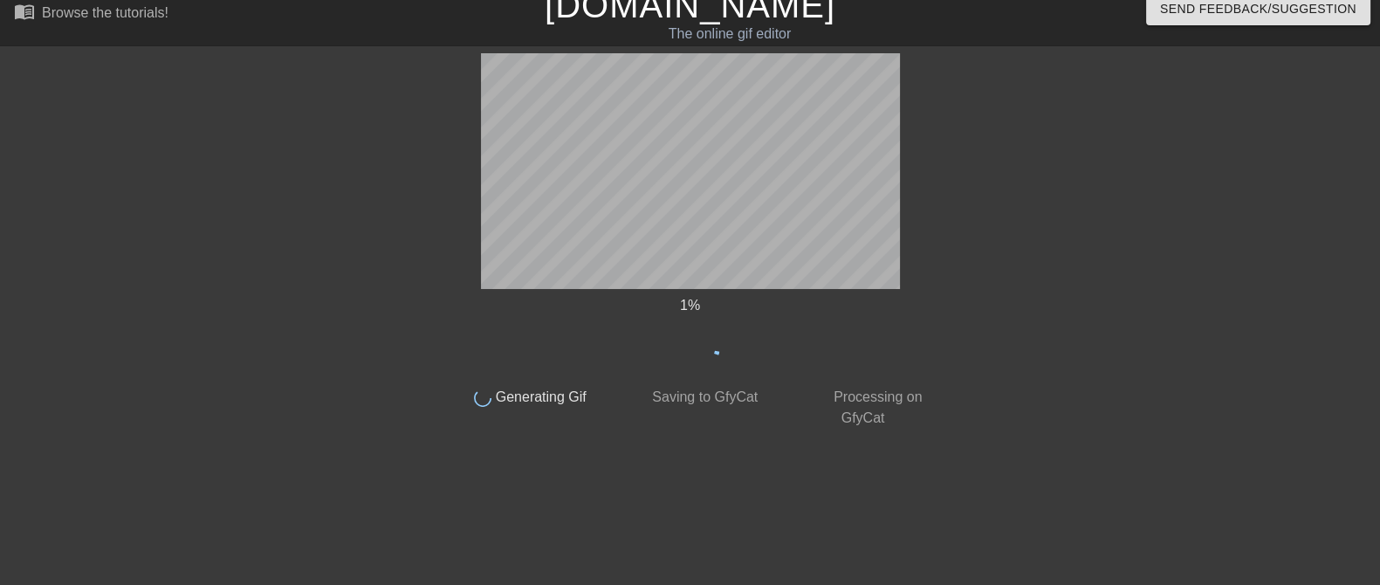
scroll to position [16, 0]
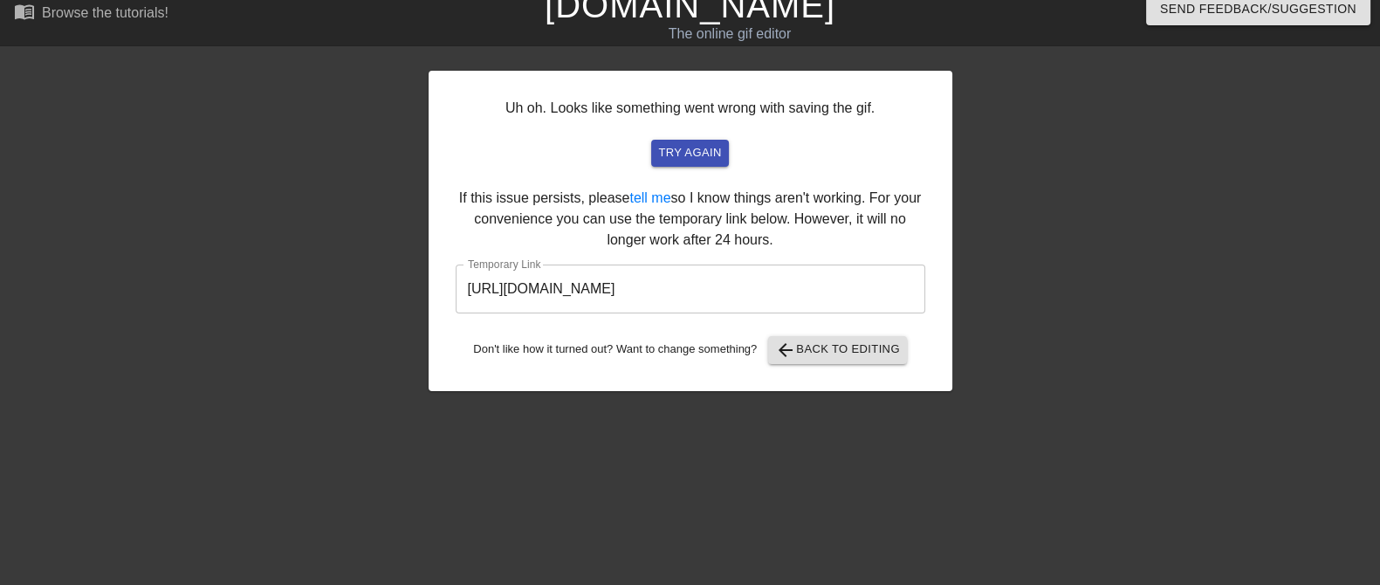
click at [682, 285] on input "https://www.gifntext.com/temp_generations/jCheS2Uu.gif" at bounding box center [691, 288] width 470 height 49
